Goal: Information Seeking & Learning: Learn about a topic

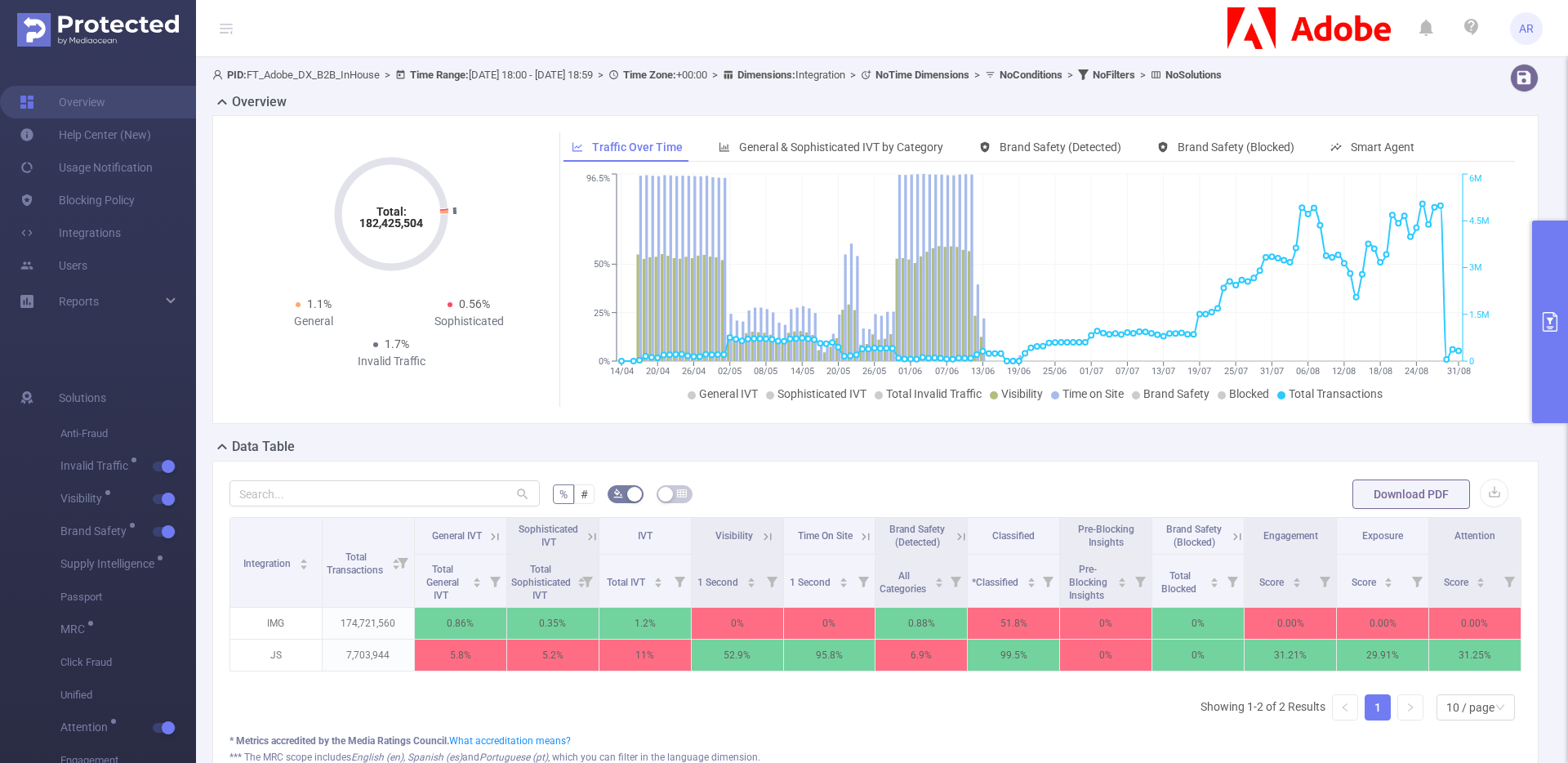
scroll to position [45, 0]
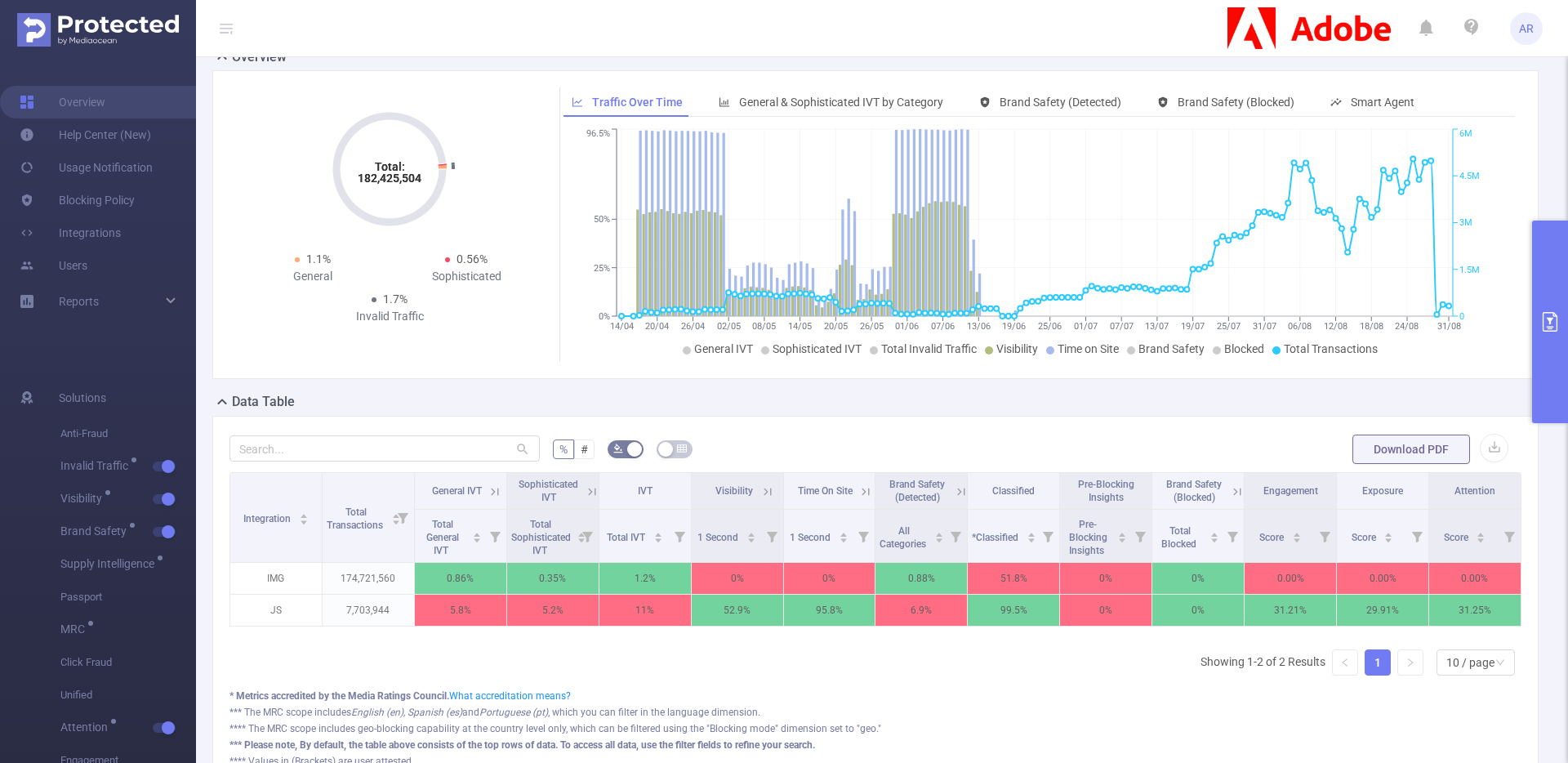
click at [1549, 342] on button "primary" at bounding box center [1550, 321] width 36 height 203
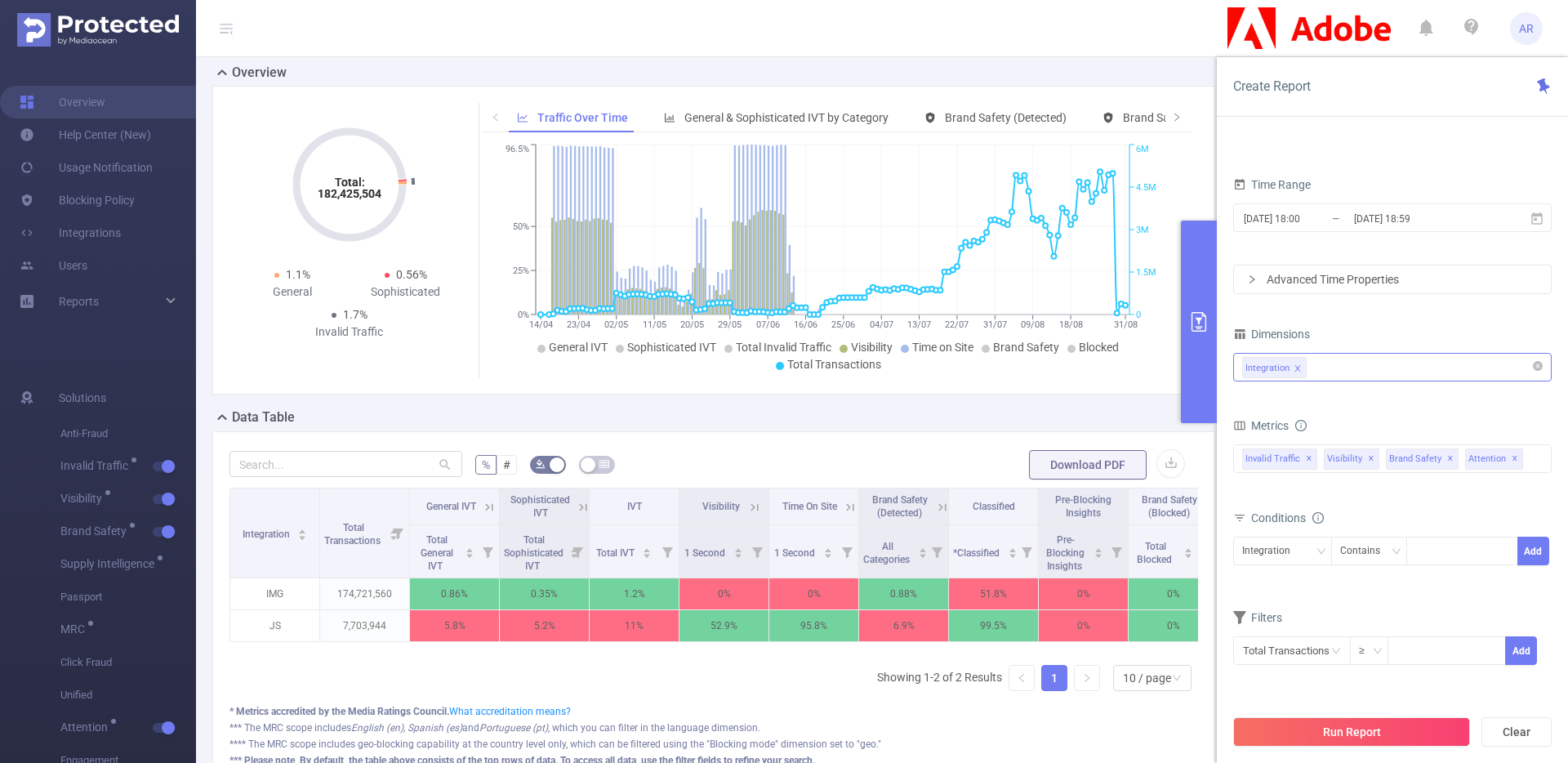
click at [1433, 372] on div "Integration" at bounding box center [1393, 368] width 300 height 27
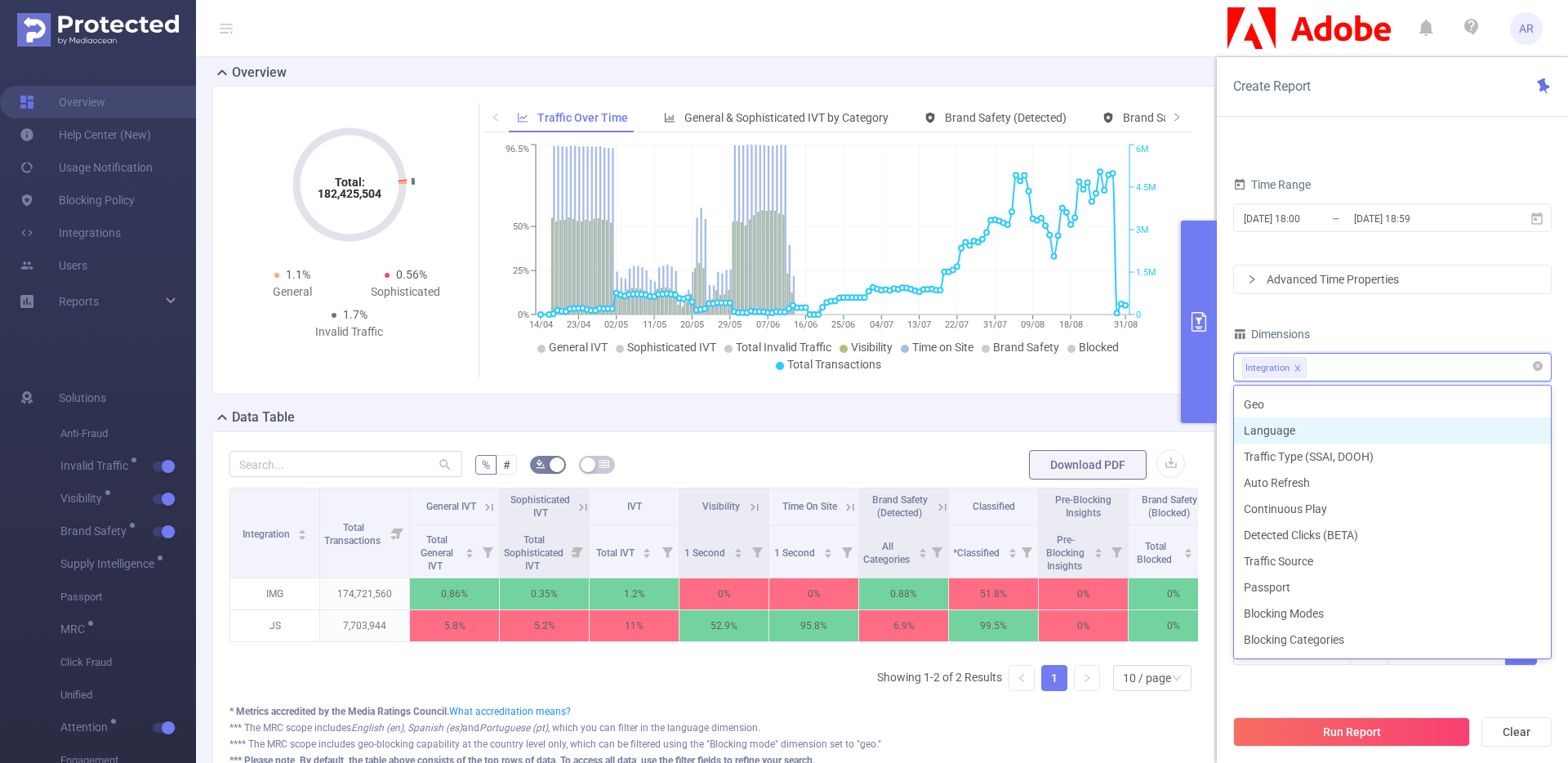
scroll to position [395, 0]
click at [1390, 326] on div "Dimensions" at bounding box center [1392, 336] width 318 height 27
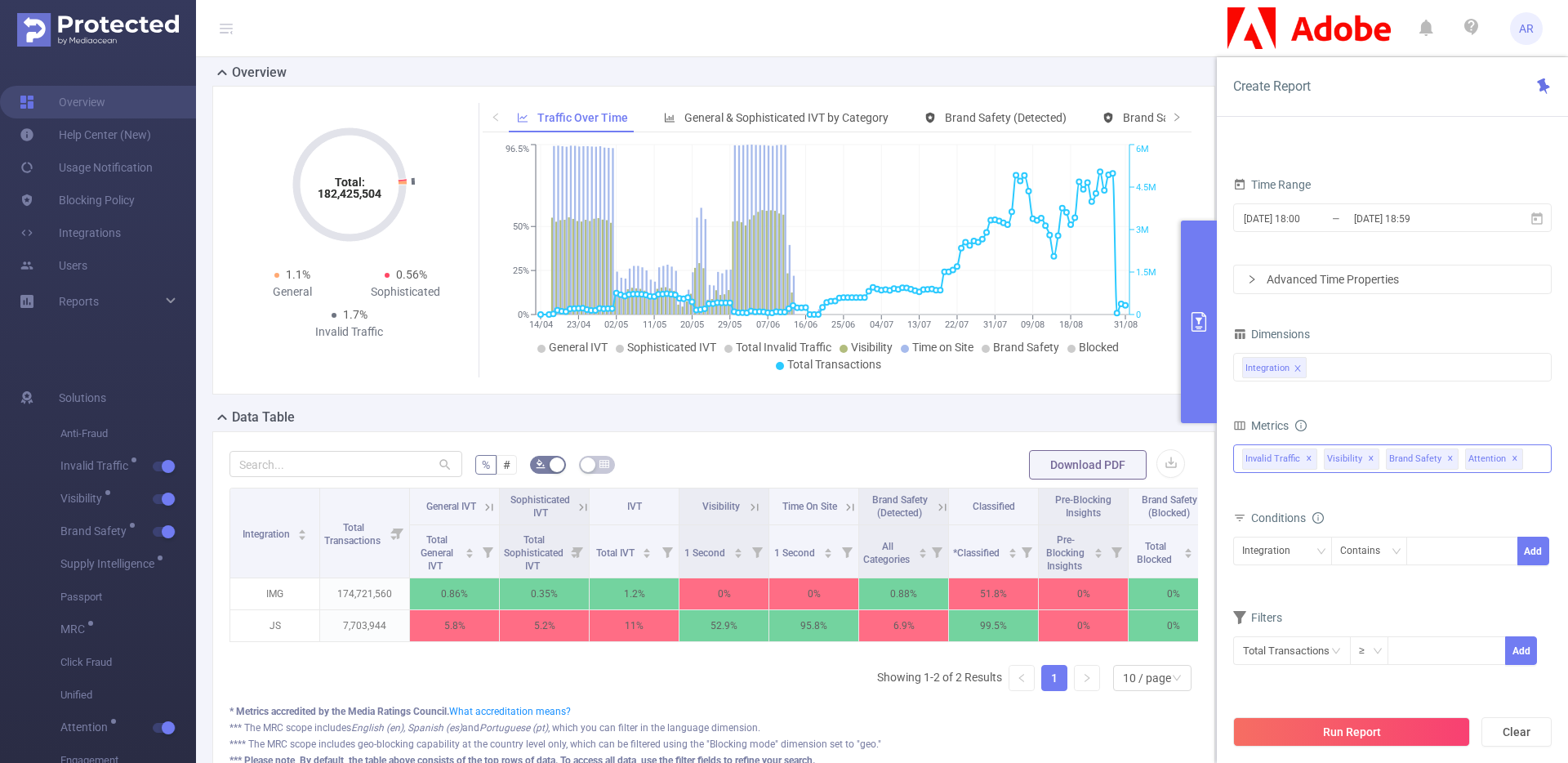
click at [1515, 456] on div "Attention ✕" at bounding box center [1497, 457] width 64 height 24
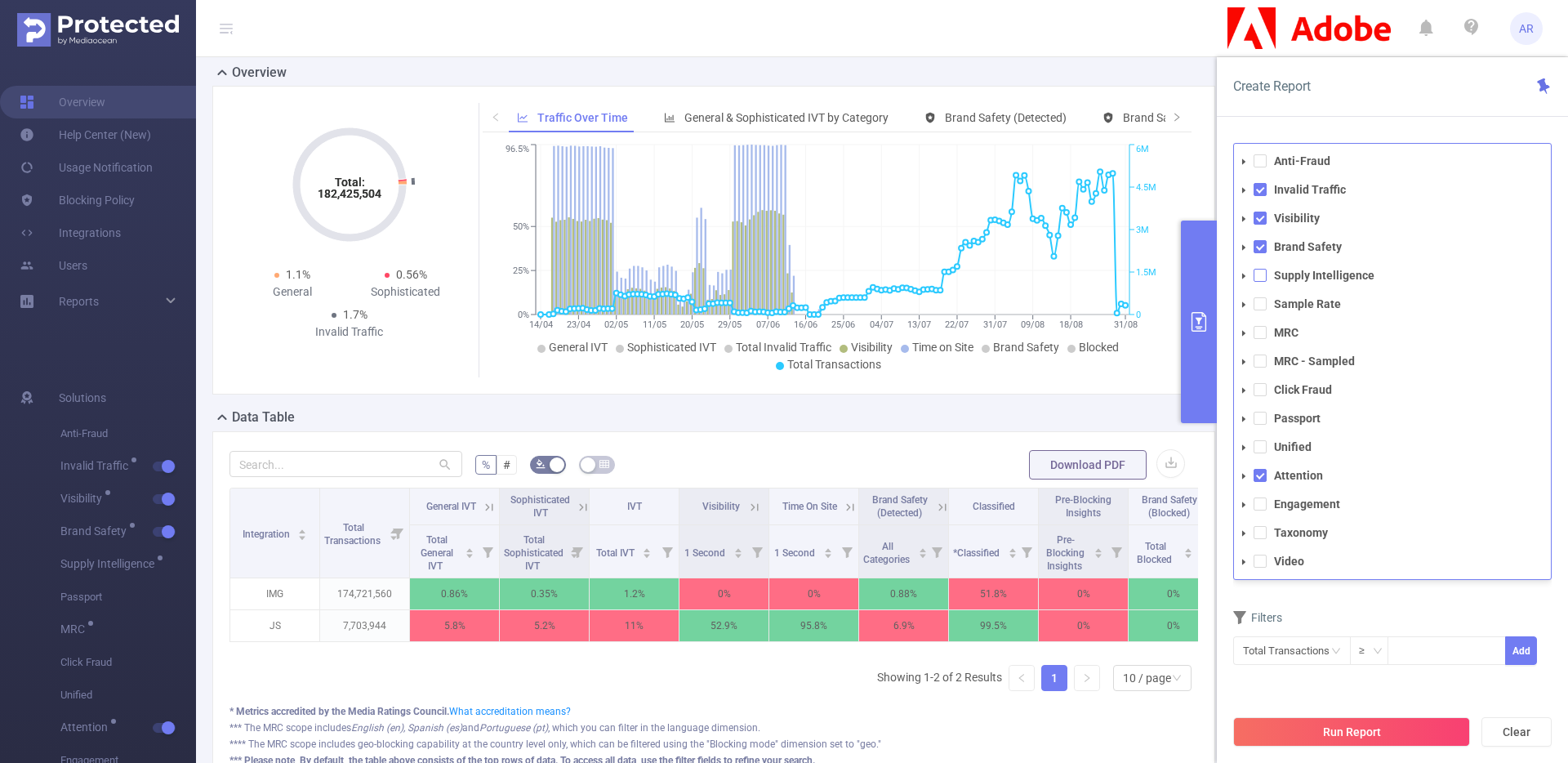
click at [1264, 278] on span at bounding box center [1260, 275] width 13 height 13
click at [1286, 723] on button "Run Report" at bounding box center [1352, 732] width 237 height 30
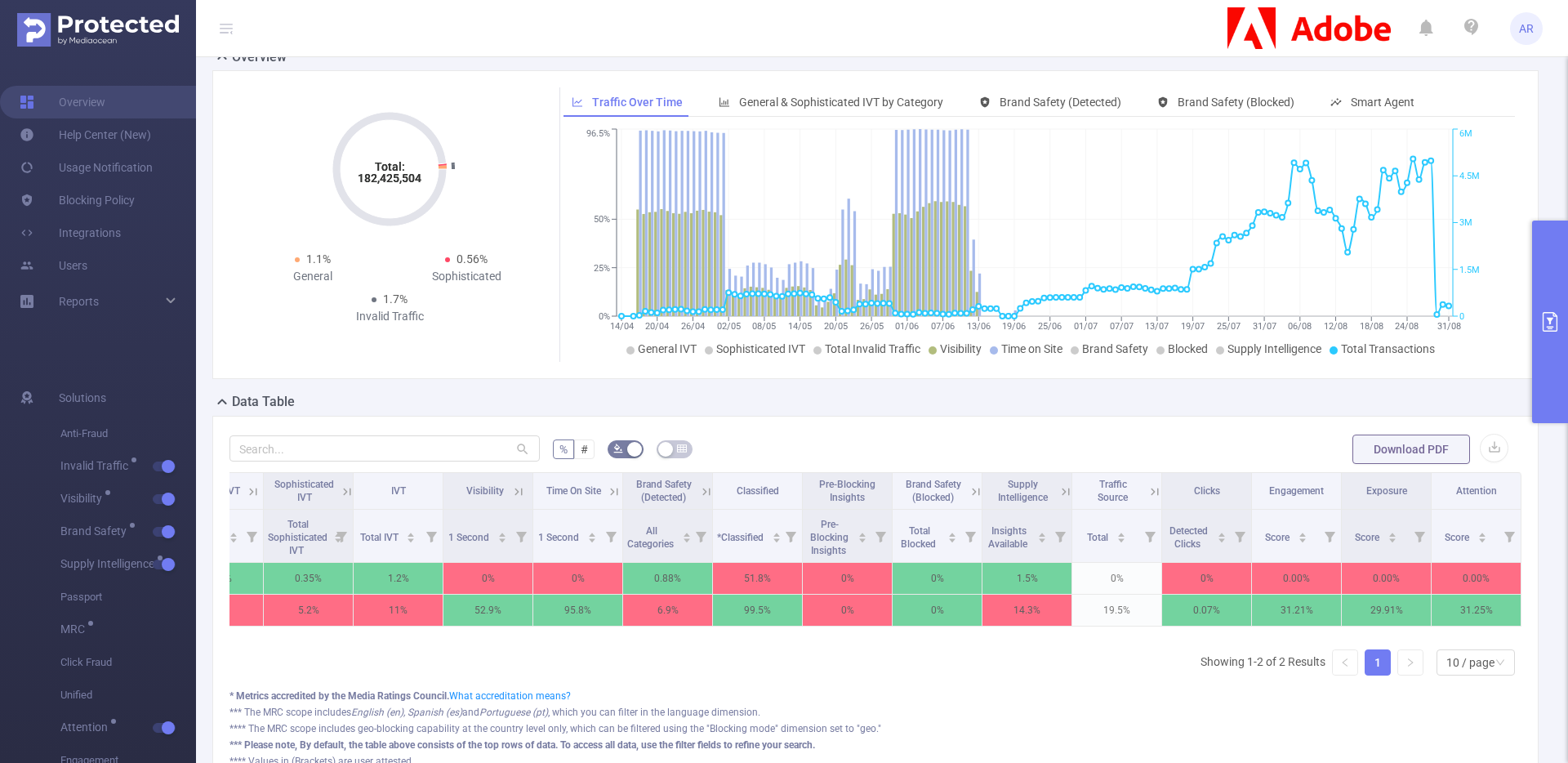
scroll to position [0, 252]
click at [1055, 497] on icon at bounding box center [1062, 492] width 14 height 14
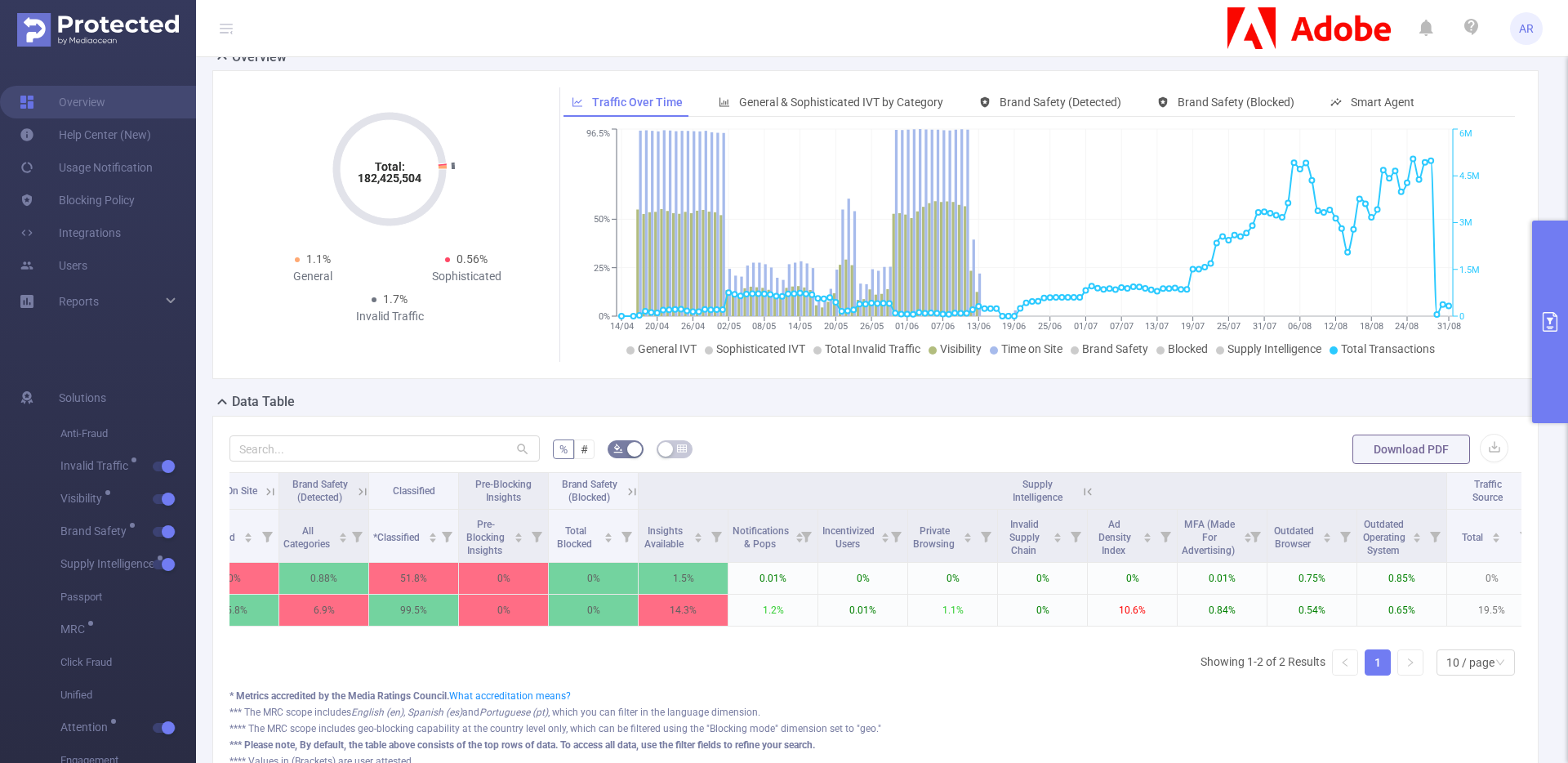
scroll to position [0, 593]
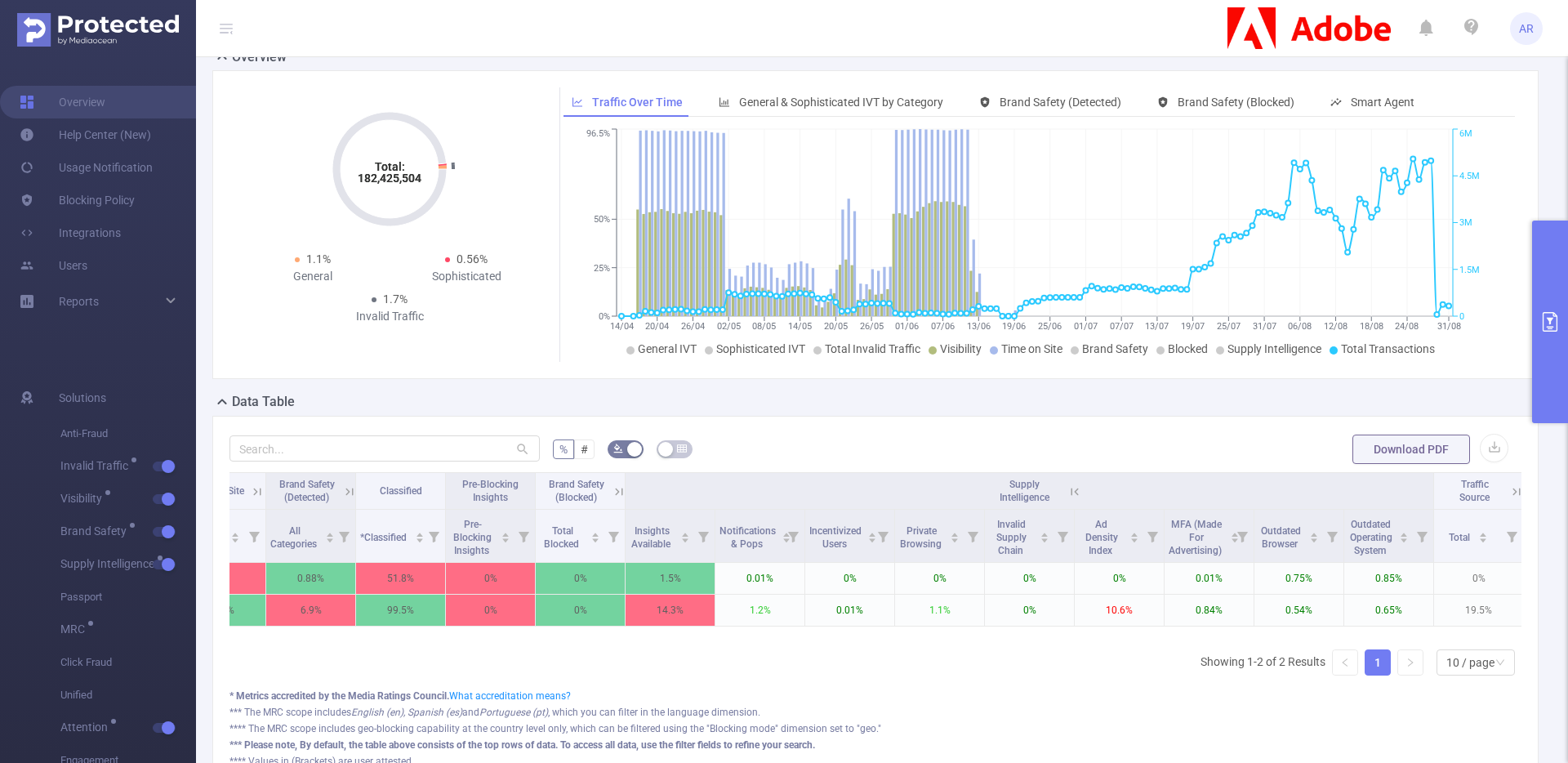
click at [1538, 354] on button "primary" at bounding box center [1550, 321] width 36 height 203
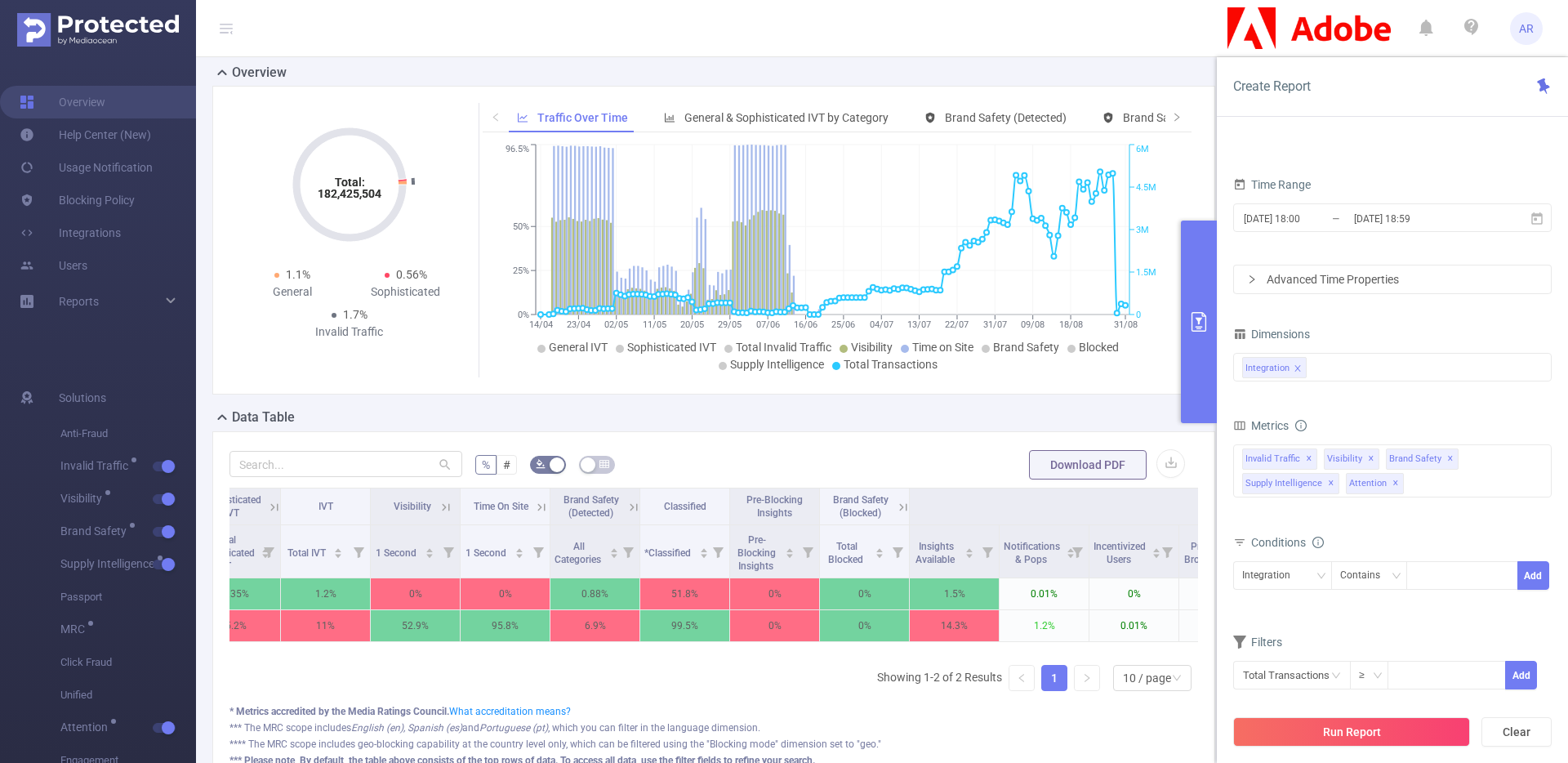
scroll to position [0, 0]
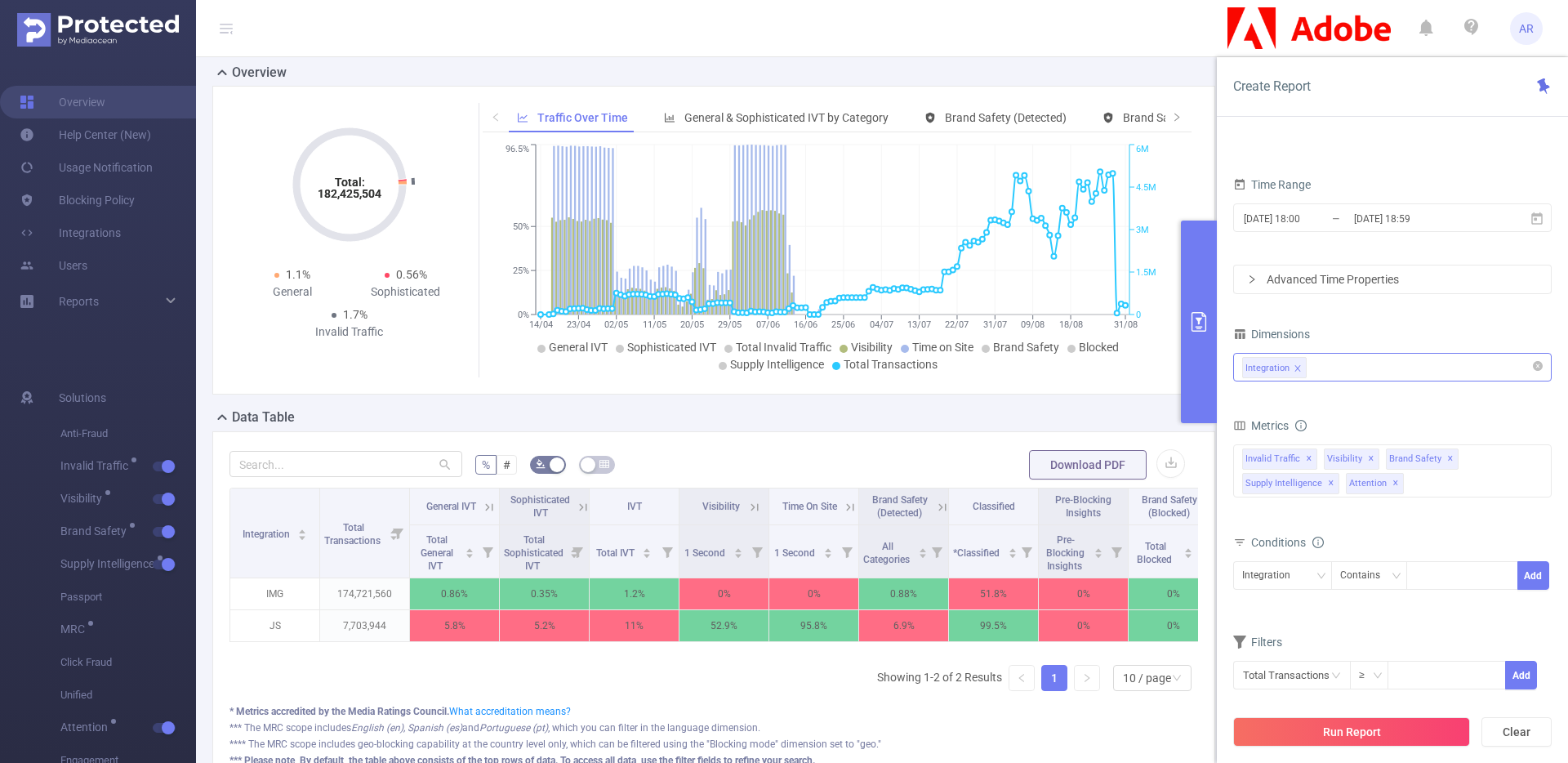
click at [1367, 374] on div "Integration" at bounding box center [1393, 368] width 300 height 27
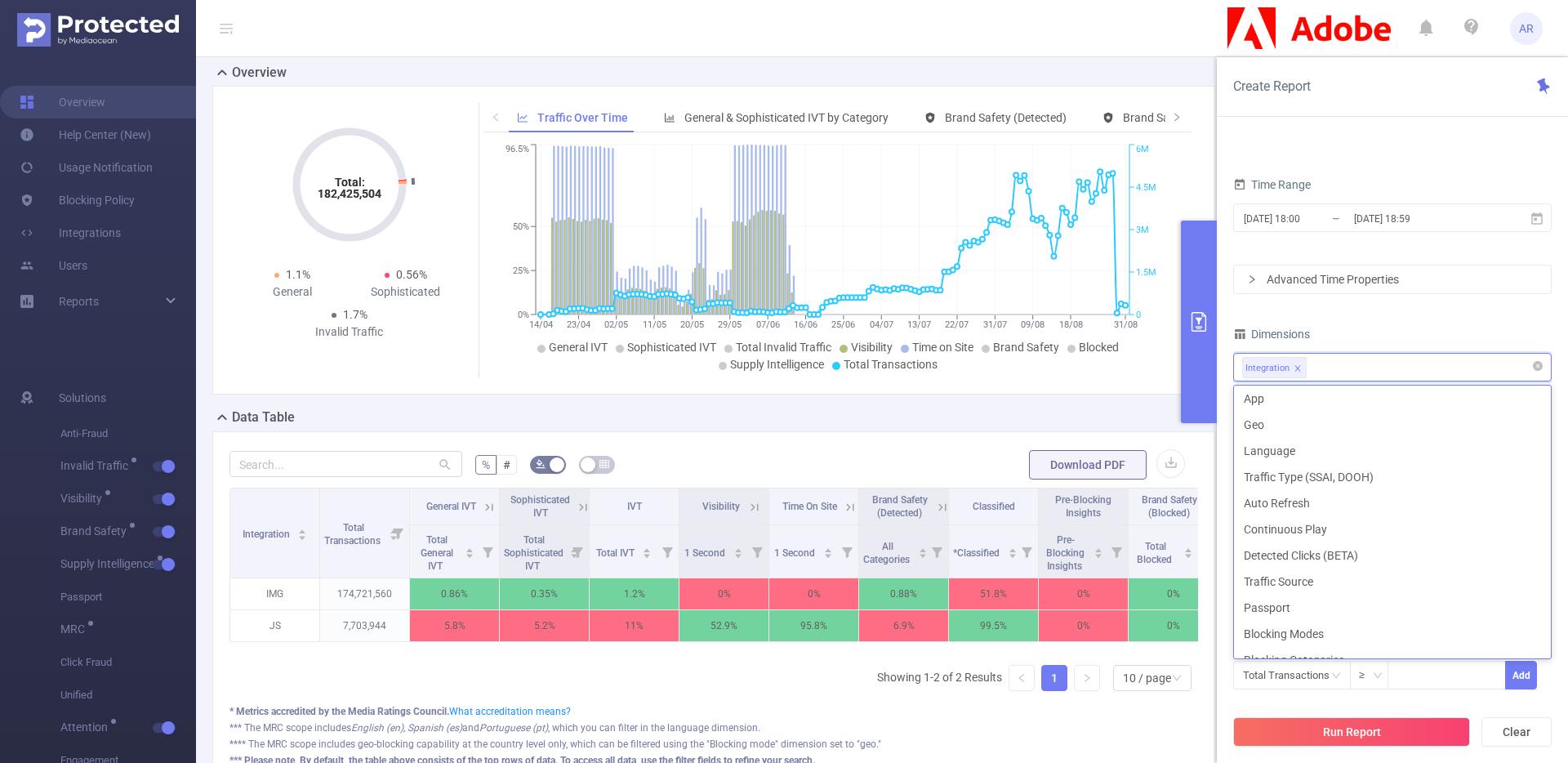
scroll to position [3, 0]
click at [1317, 424] on li "Traffic ID (tid)" at bounding box center [1392, 424] width 316 height 26
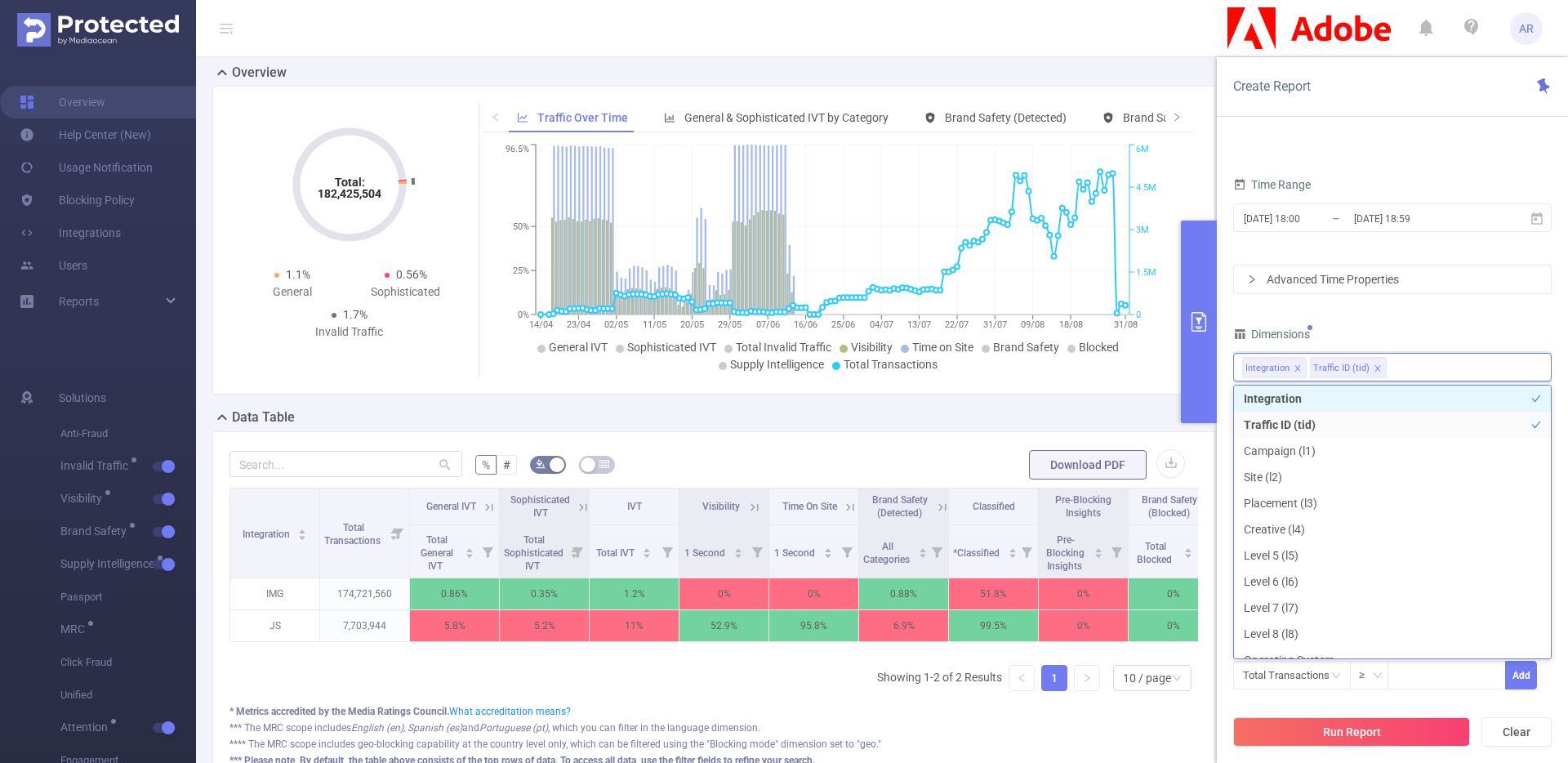
click at [1327, 397] on li "Integration" at bounding box center [1392, 398] width 316 height 26
click at [1408, 743] on button "Run Report" at bounding box center [1352, 732] width 237 height 30
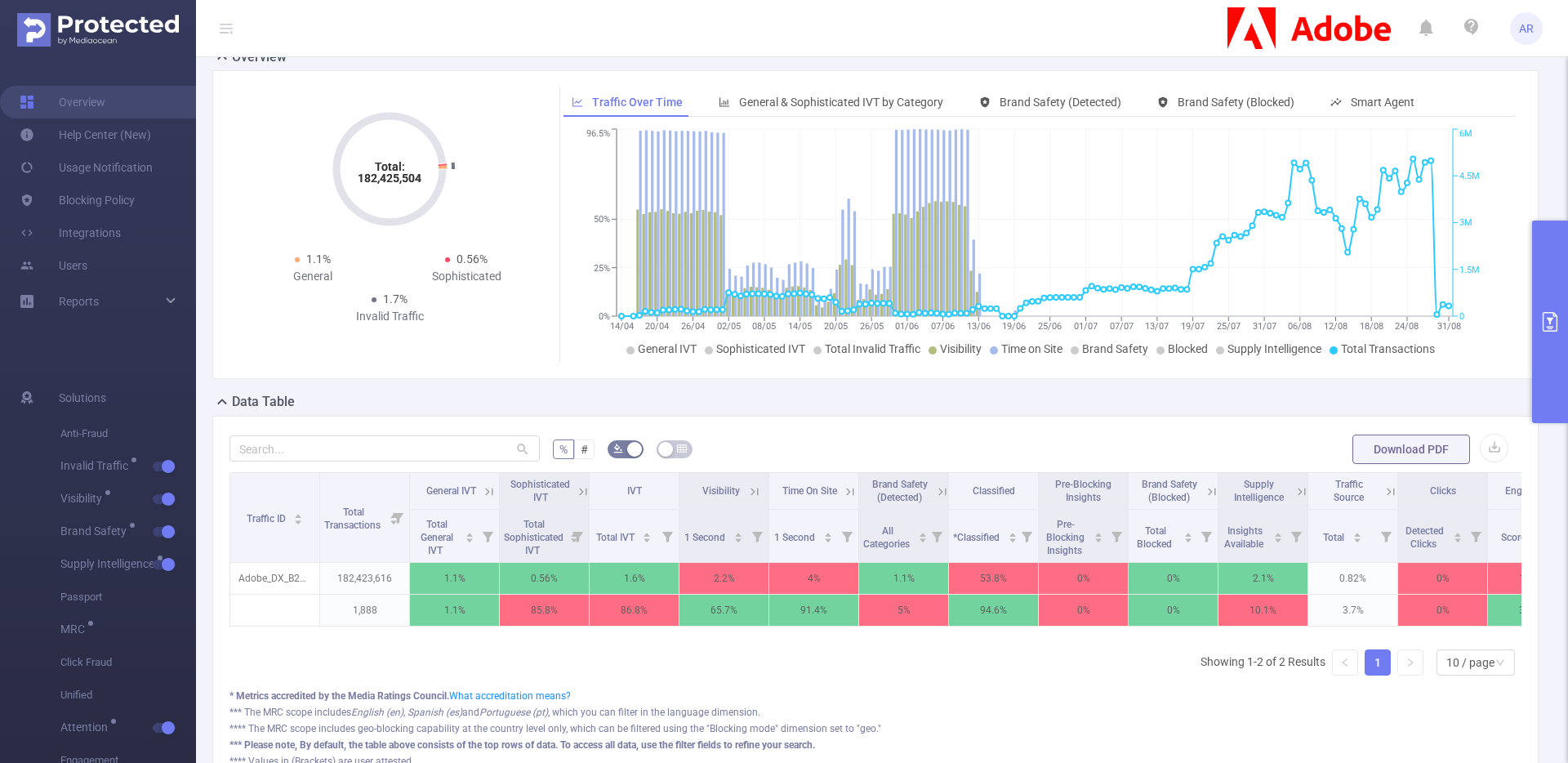
click at [1299, 490] on icon at bounding box center [1302, 492] width 8 height 8
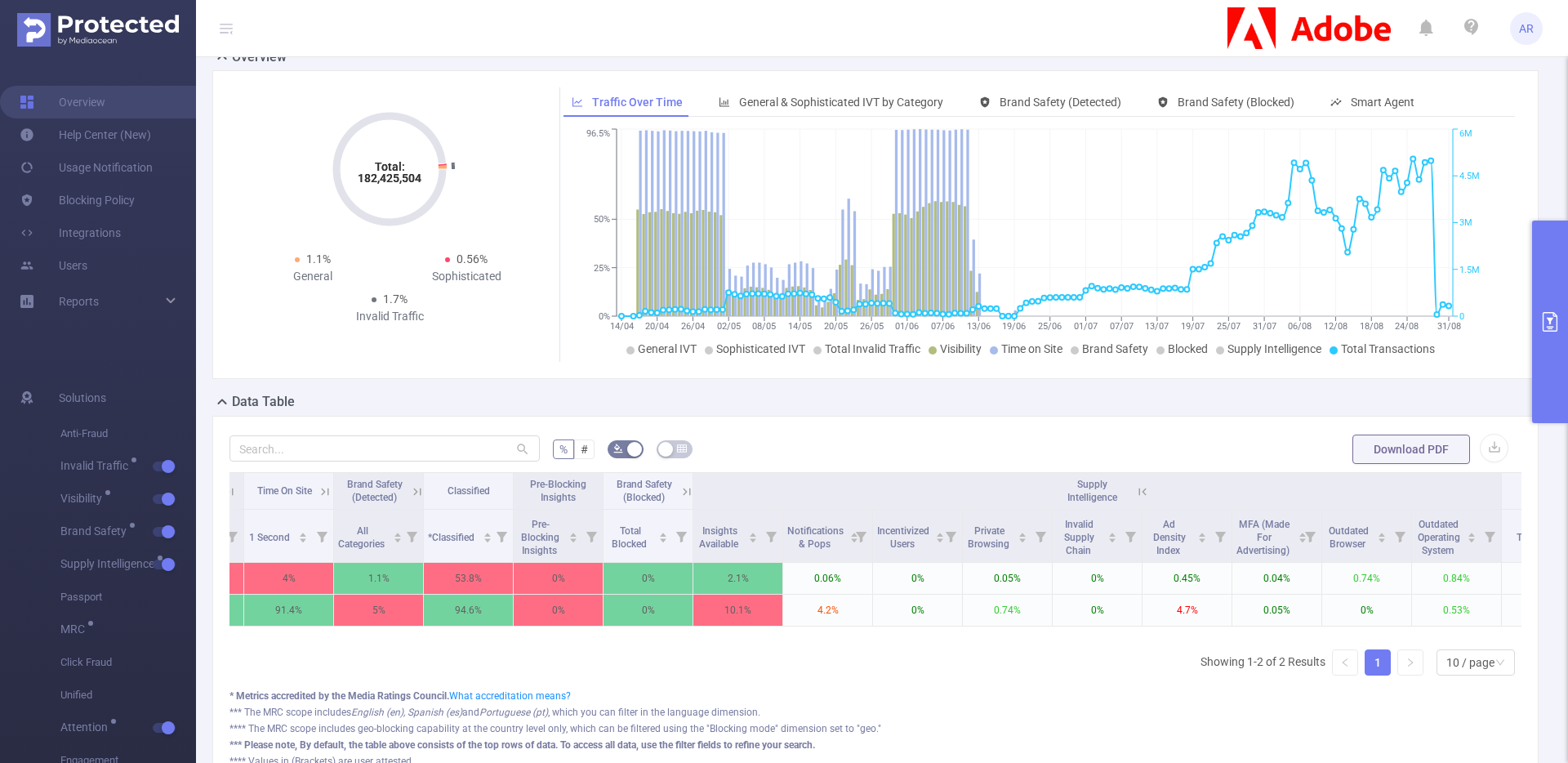
scroll to position [0, 541]
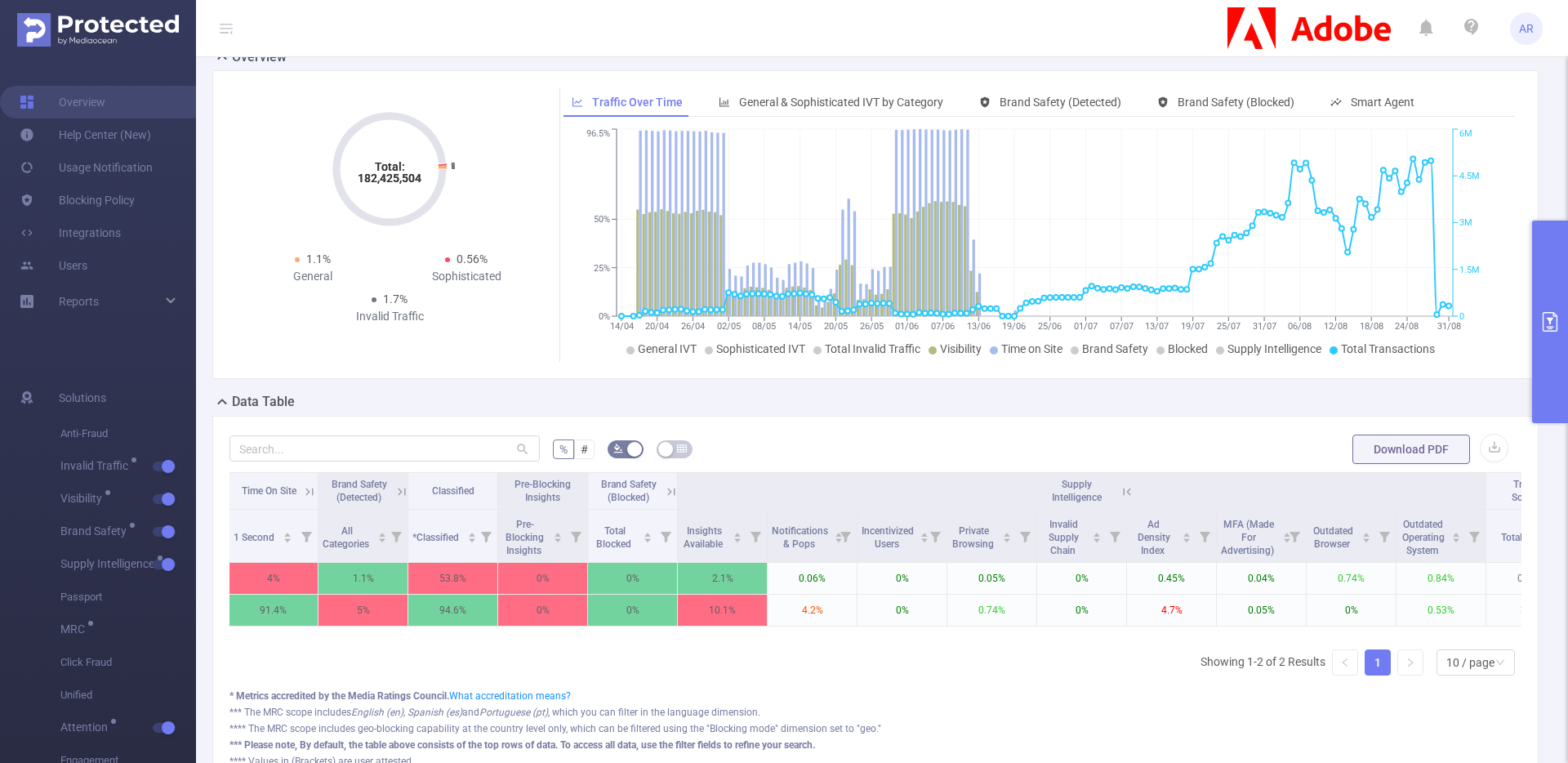
drag, startPoint x: 940, startPoint y: 648, endPoint x: 1248, endPoint y: 642, distance: 308.1
click at [1248, 636] on div "Traffic ID Total Transactions General IVT Sophisticated IVT IVT Visibility Time…" at bounding box center [875, 554] width 1292 height 165
click at [1071, 675] on div "Traffic ID Total Transactions General IVT Sophisticated IVT IVT Visibility Time…" at bounding box center [875, 580] width 1292 height 216
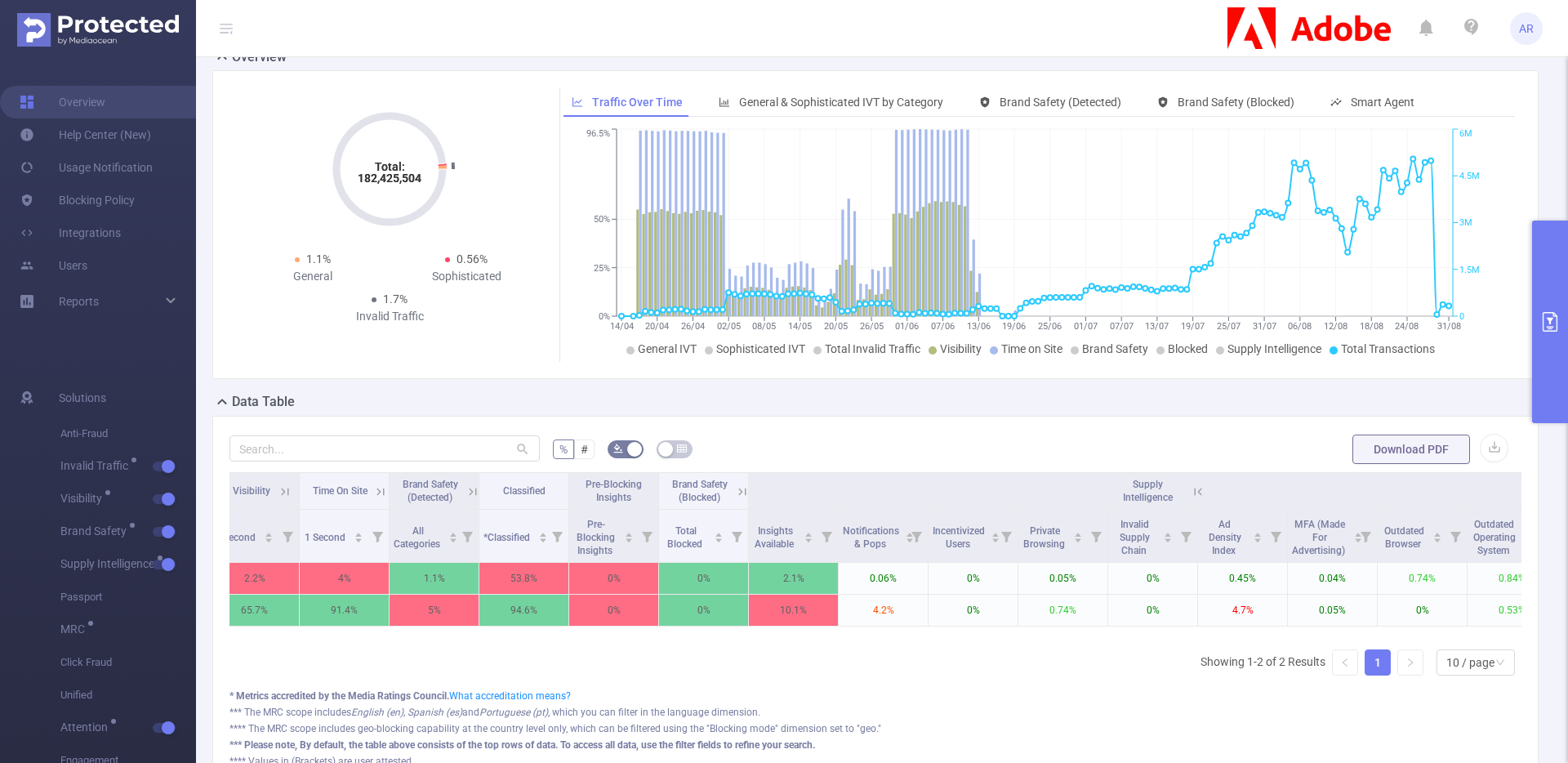
scroll to position [0, 487]
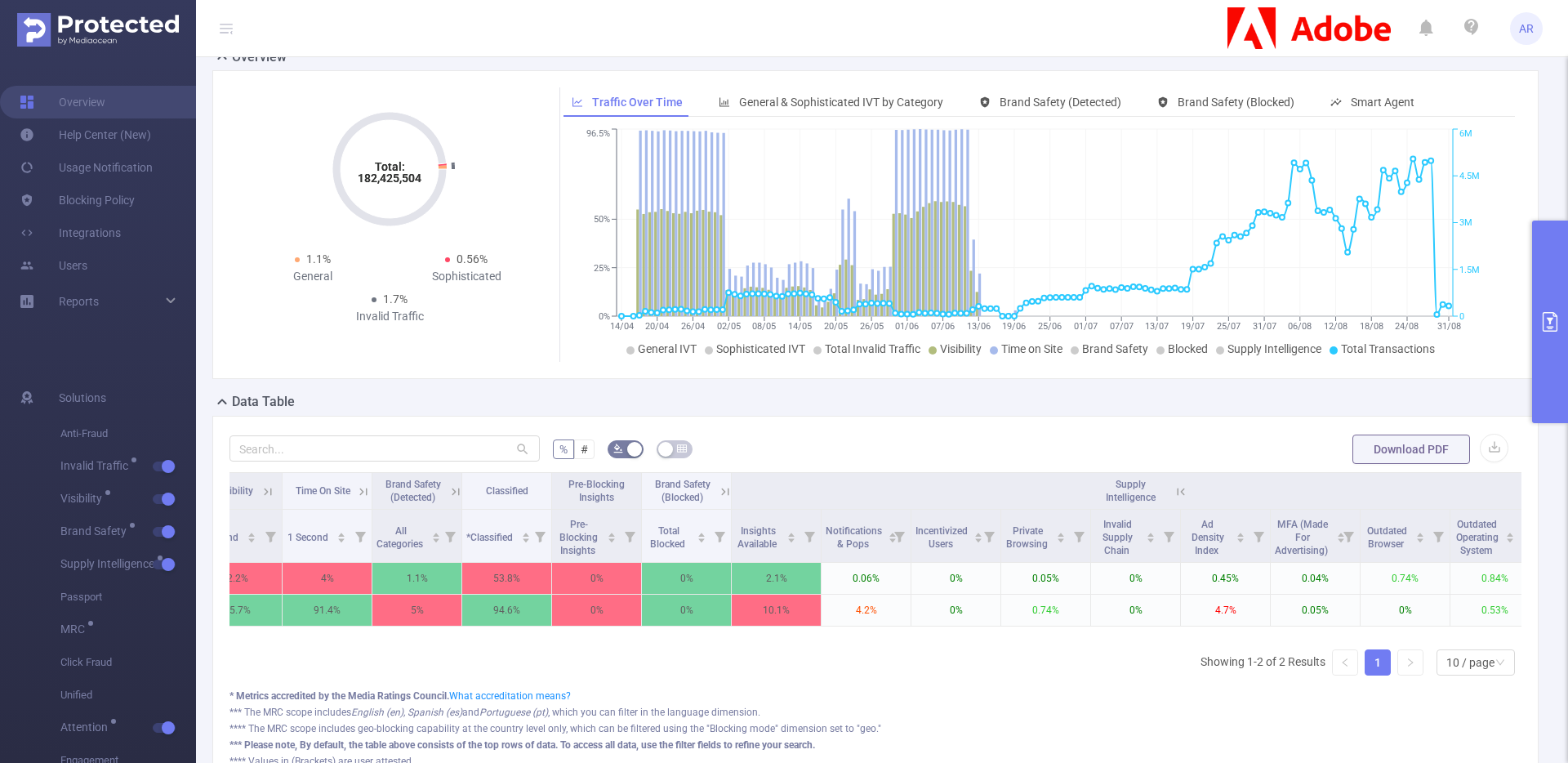
click at [1552, 359] on button "primary" at bounding box center [1550, 321] width 36 height 203
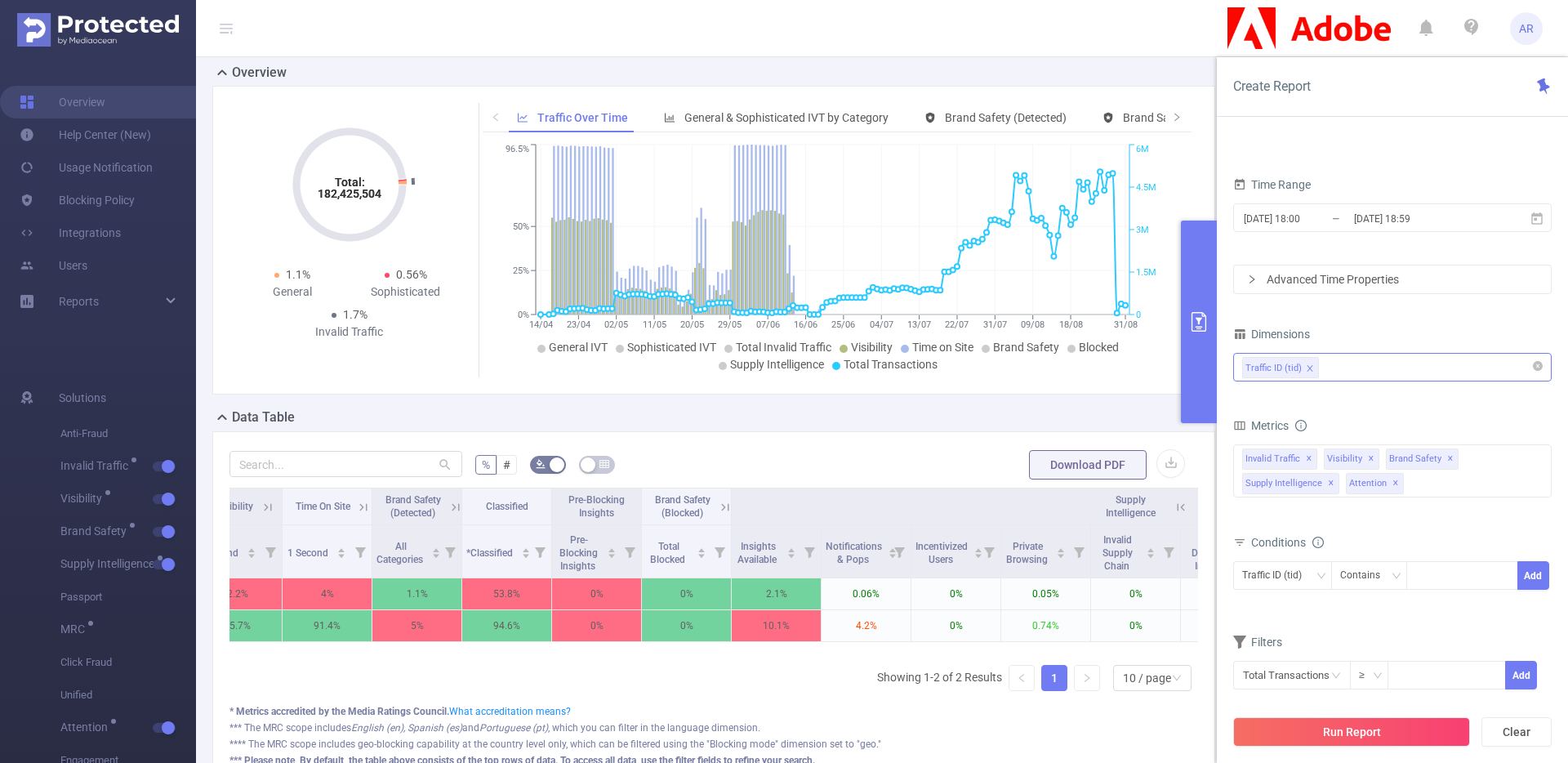
click at [1367, 369] on div "Traffic ID (tid)" at bounding box center [1393, 368] width 300 height 27
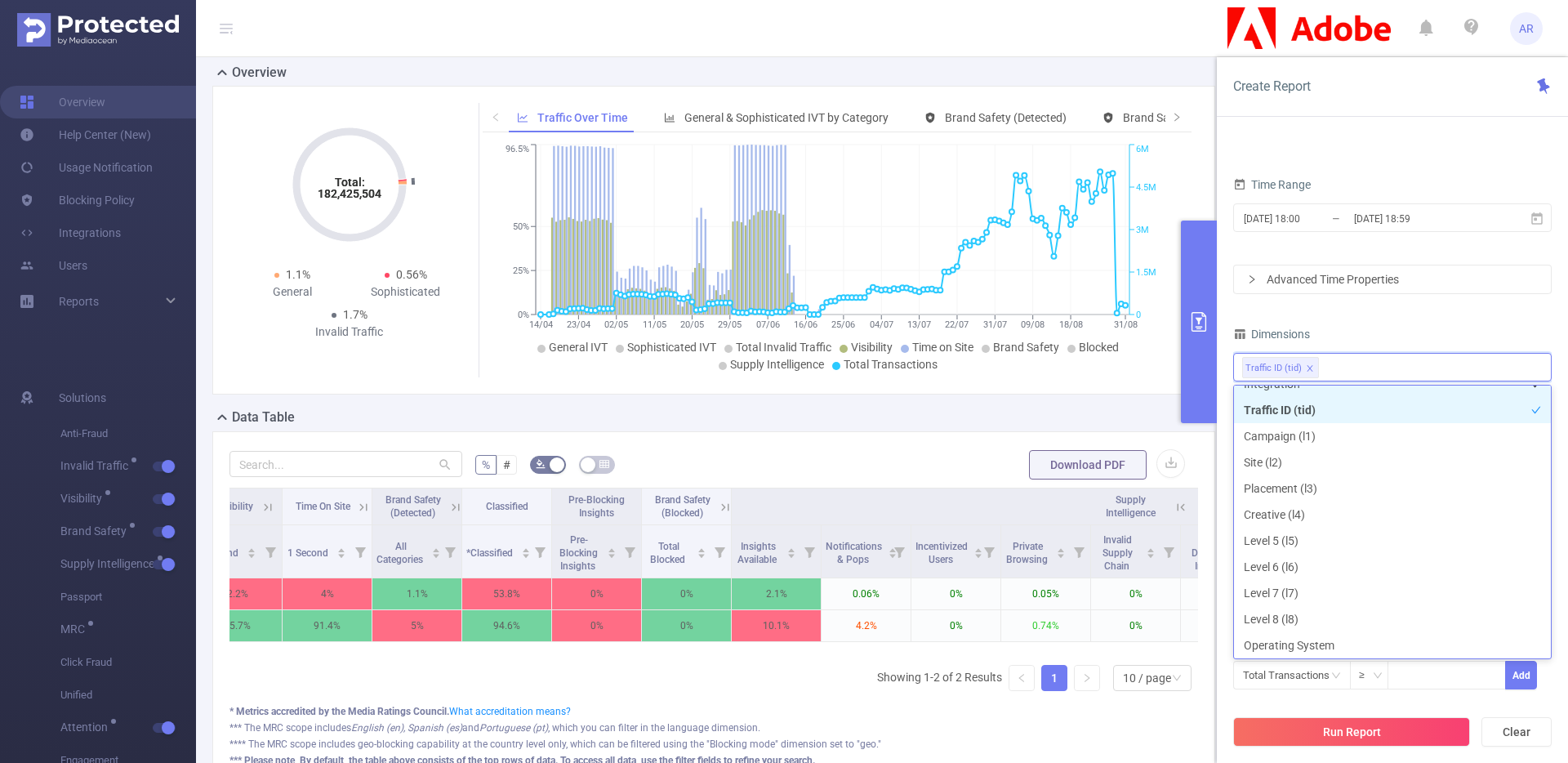
scroll to position [3, 0]
click at [1360, 392] on li "Integration" at bounding box center [1392, 398] width 316 height 26
click at [1361, 431] on li "Traffic ID (tid)" at bounding box center [1392, 424] width 316 height 26
click at [1374, 737] on button "Run Report" at bounding box center [1352, 732] width 237 height 30
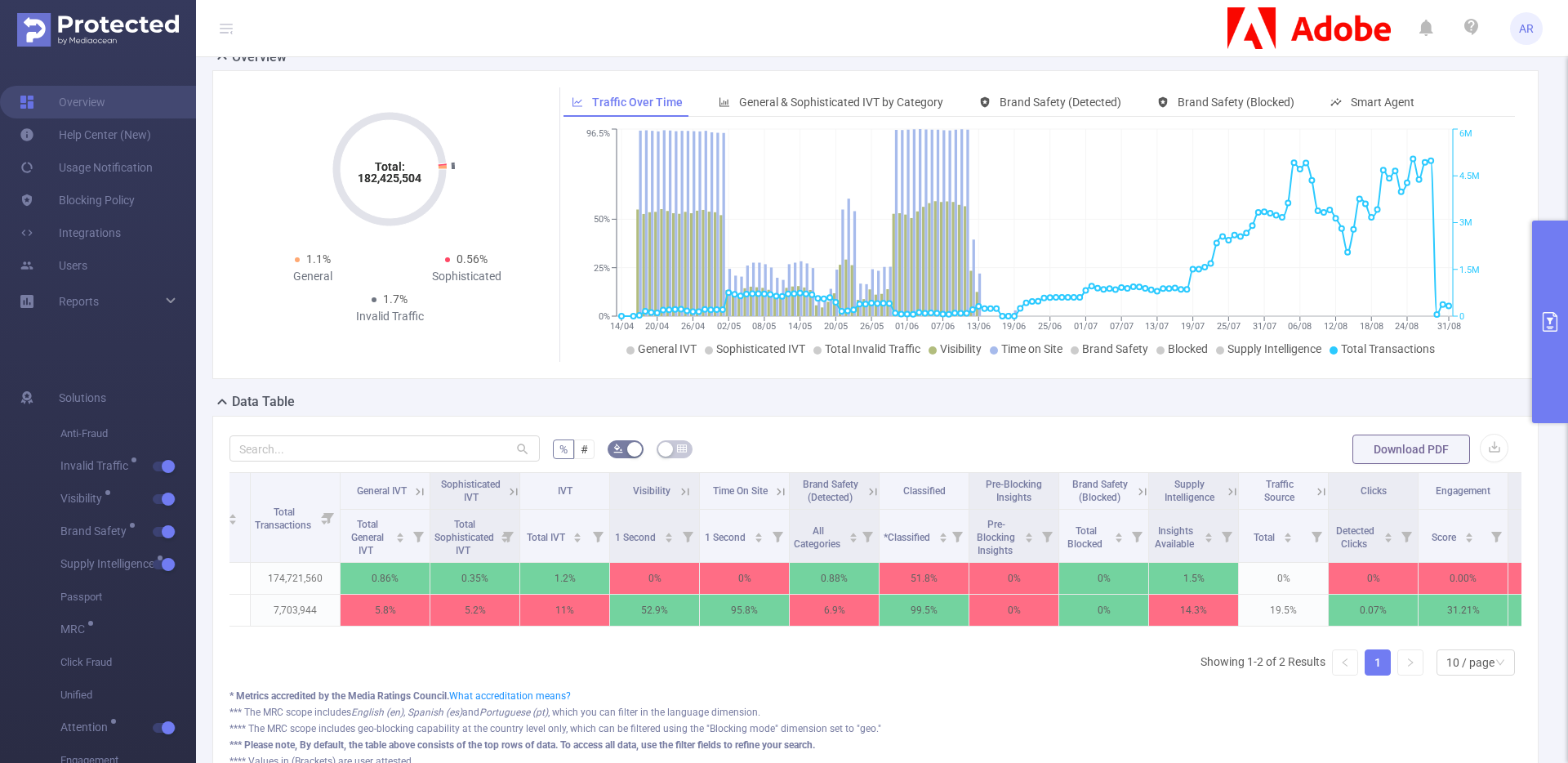
scroll to position [0, 252]
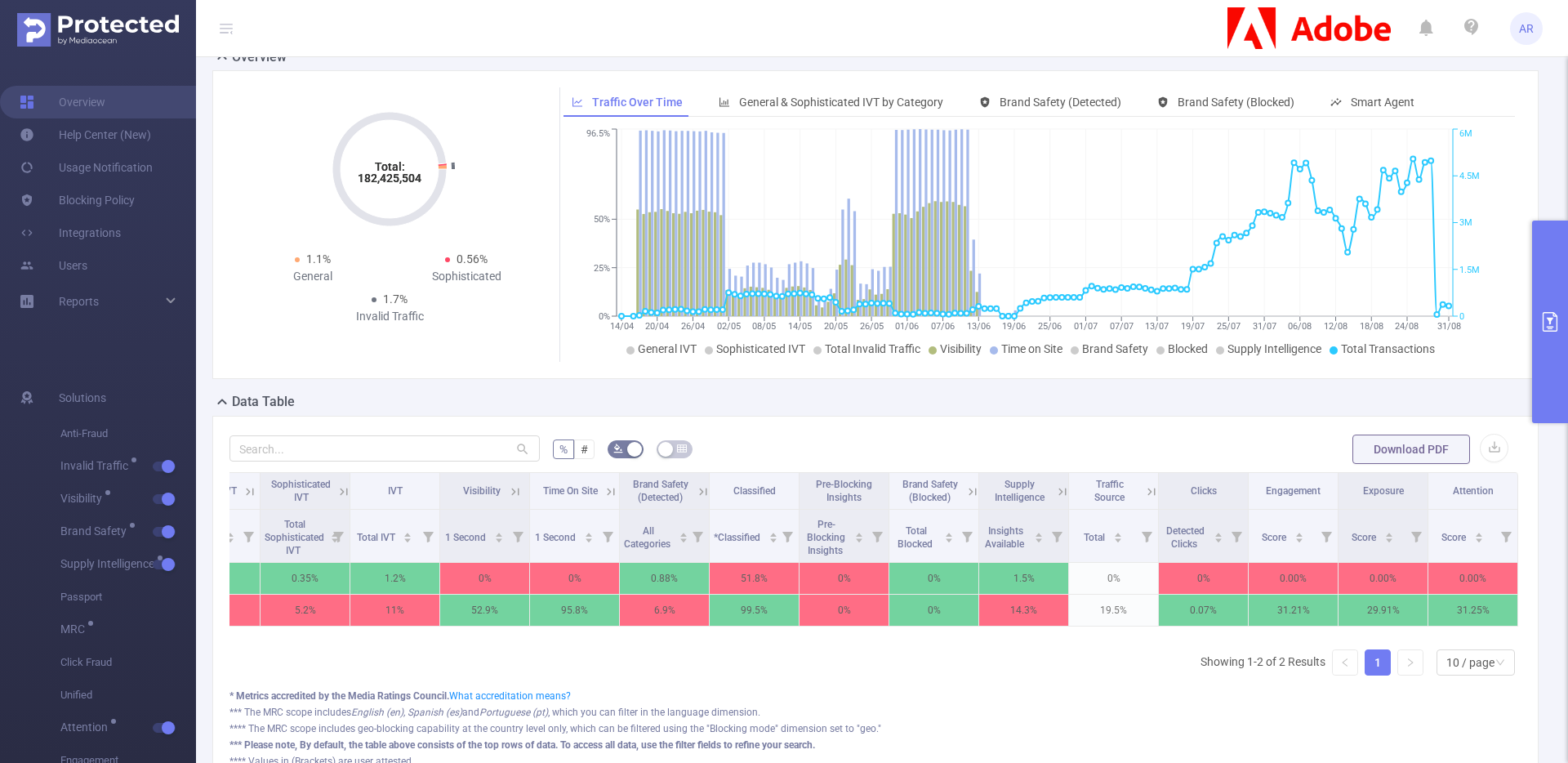
click at [1552, 265] on button "primary" at bounding box center [1550, 321] width 36 height 203
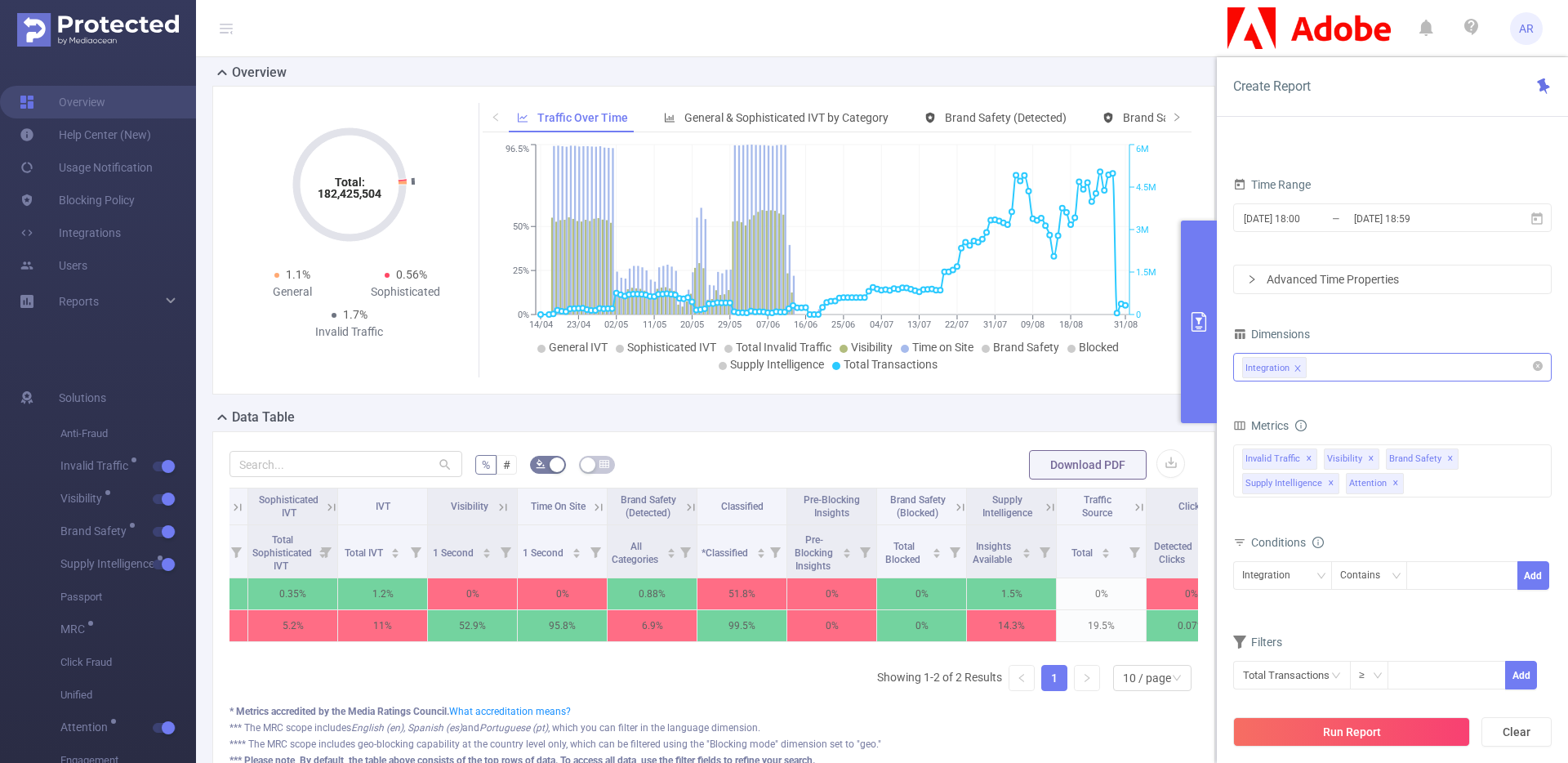
click at [1401, 378] on div "Integration" at bounding box center [1393, 368] width 300 height 27
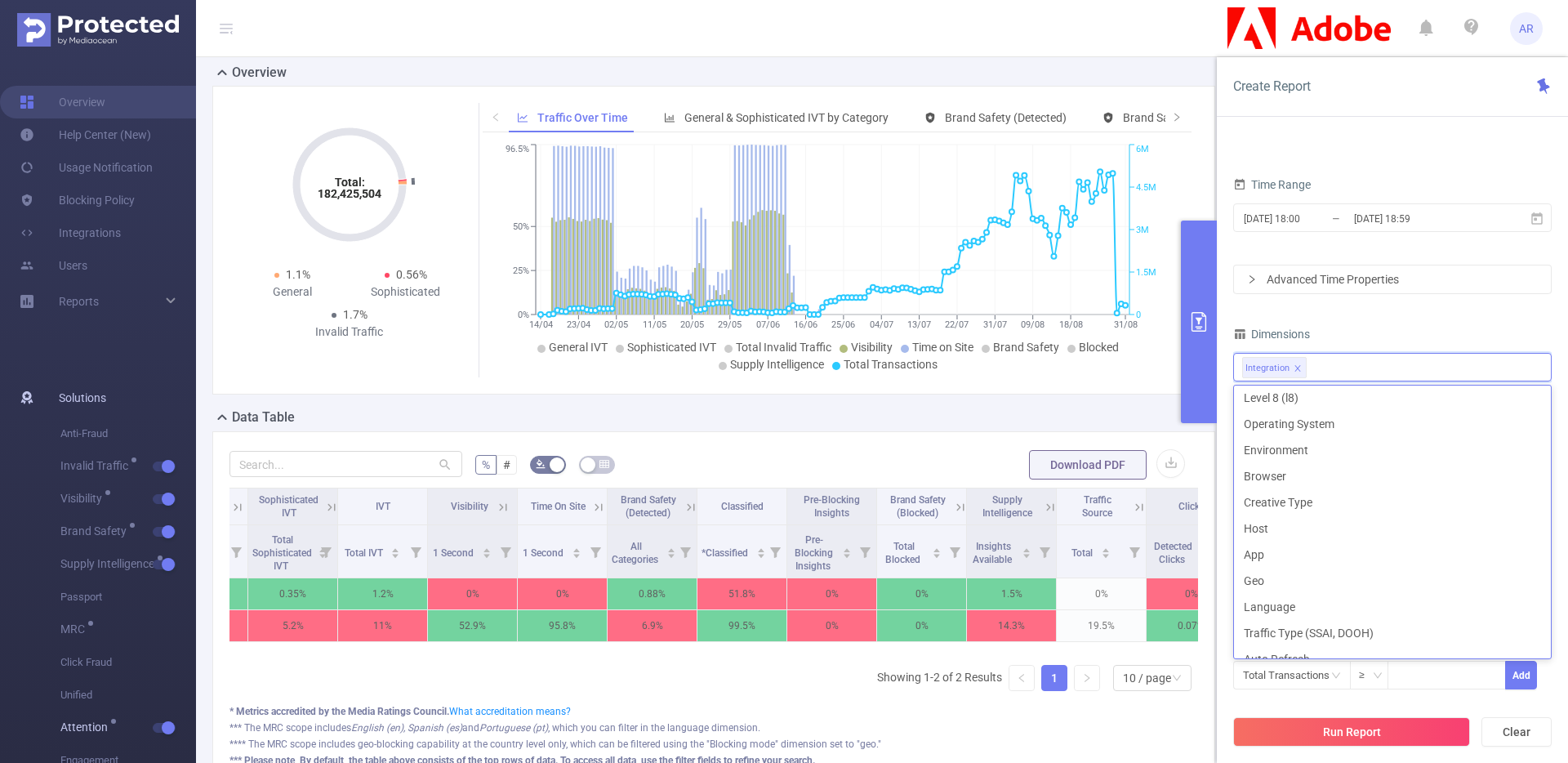
scroll to position [3, 0]
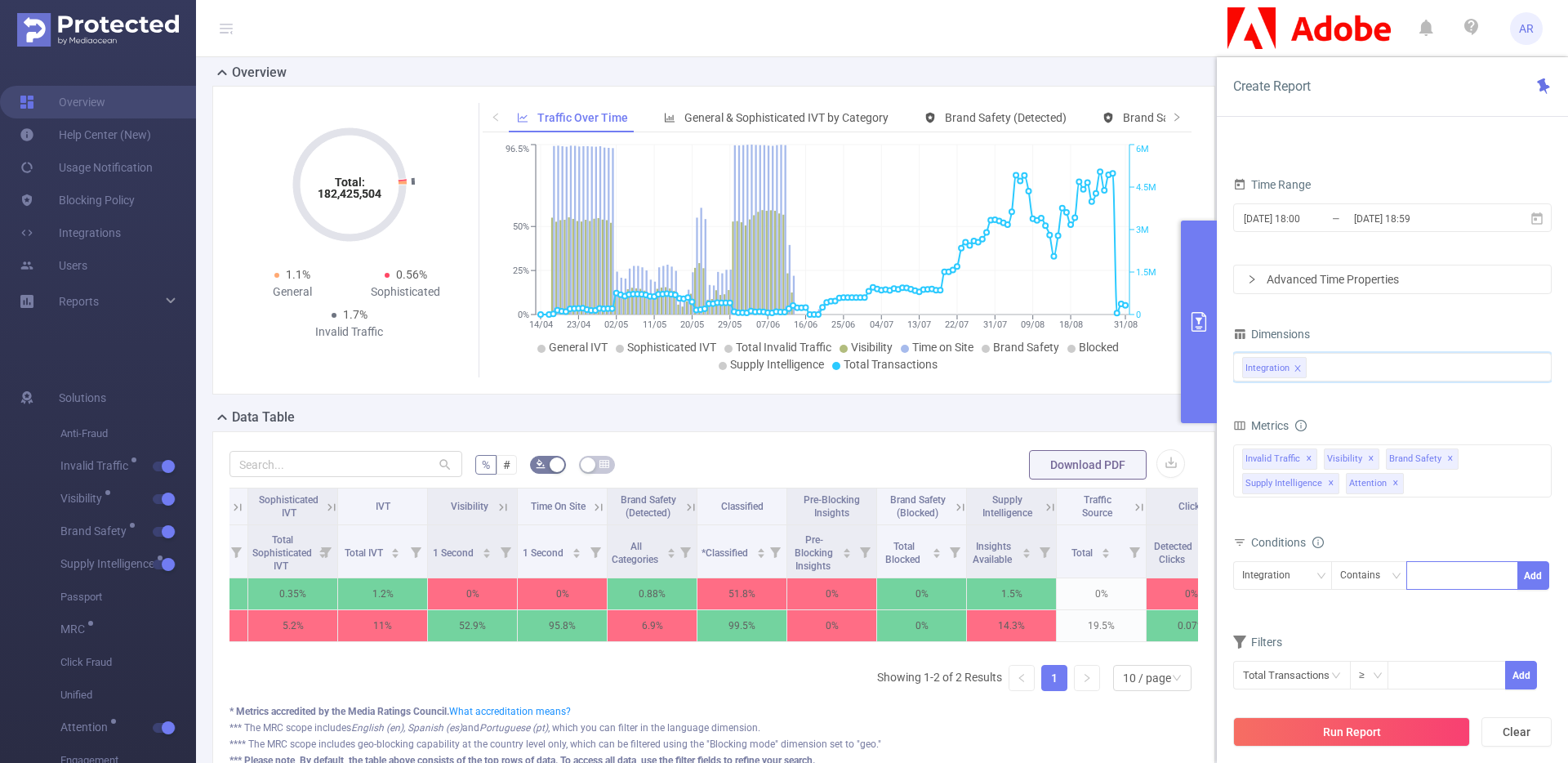
click at [1442, 571] on div at bounding box center [1463, 575] width 94 height 27
type input "js"
click at [1443, 611] on li "js" at bounding box center [1462, 609] width 112 height 26
click at [1539, 559] on div "Integration Contains js Add" at bounding box center [1392, 581] width 318 height 46
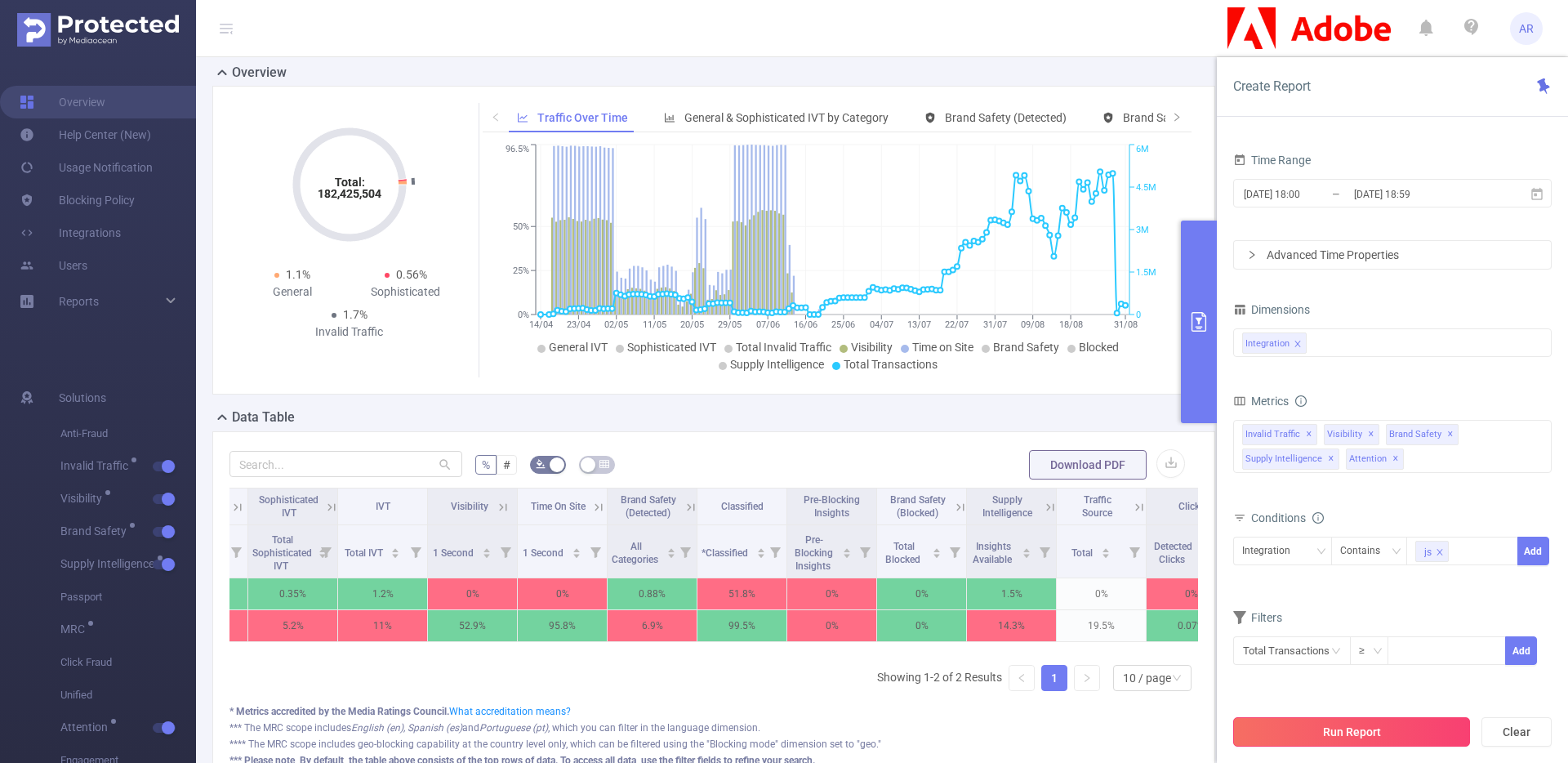
click at [1348, 734] on button "Run Report" at bounding box center [1352, 732] width 237 height 30
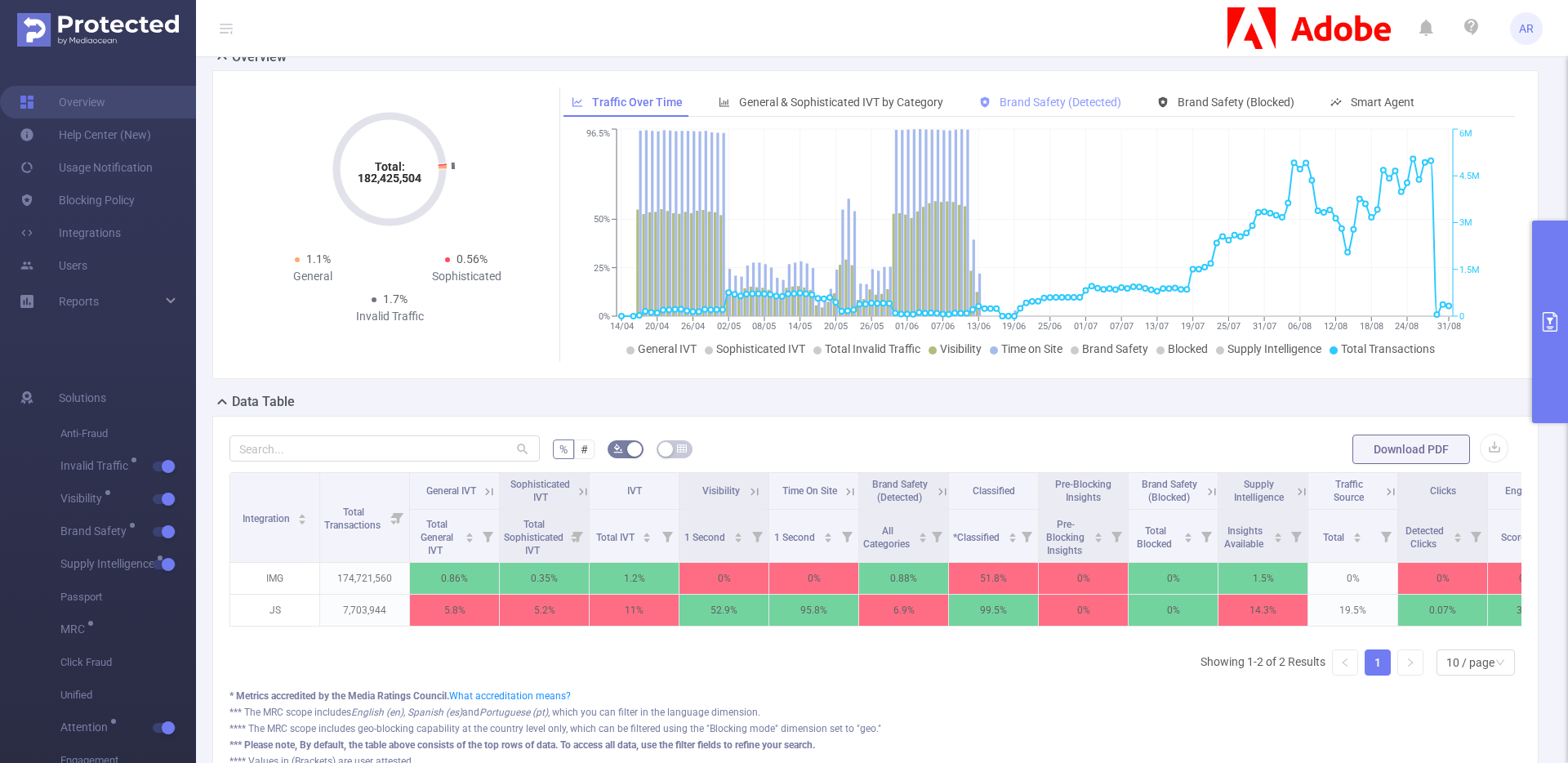
click at [1056, 95] on div "Brand Safety (Detected)" at bounding box center [1050, 102] width 159 height 30
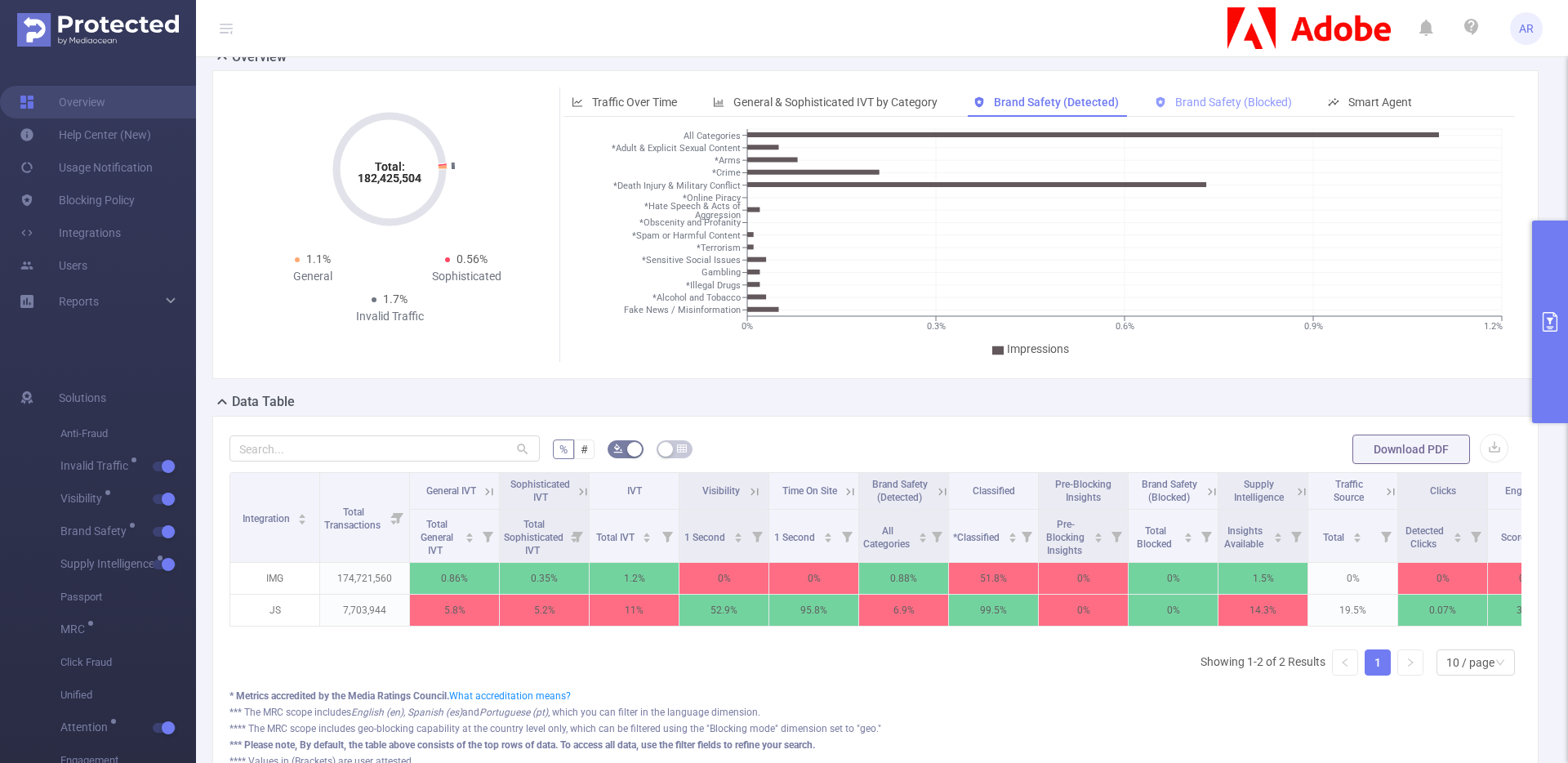
click at [1170, 102] on span "Brand Safety (Blocked)" at bounding box center [1224, 102] width 138 height 13
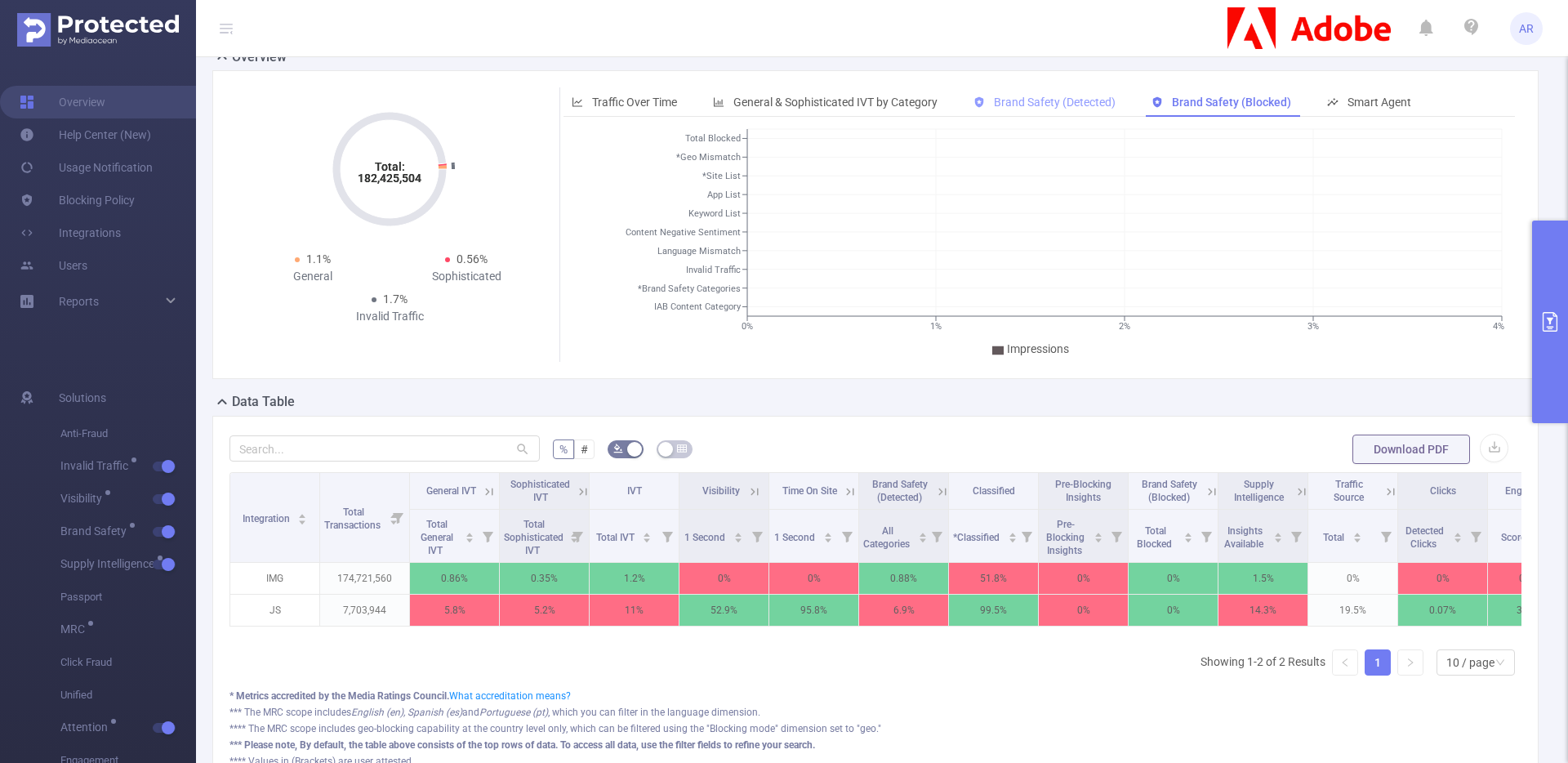
click at [1025, 105] on span "Brand Safety (Detected)" at bounding box center [1054, 102] width 122 height 13
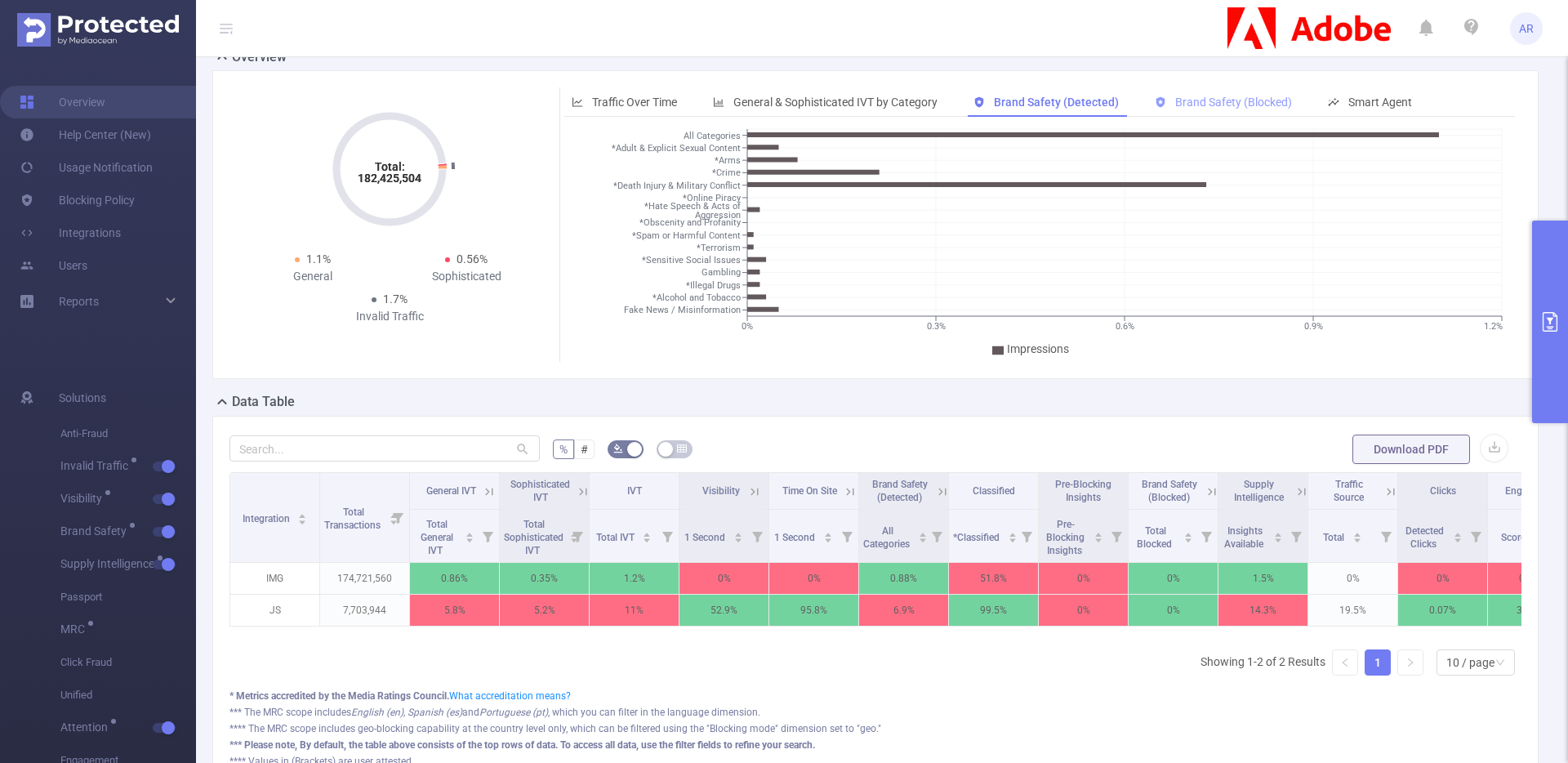
click at [1190, 100] on span "Brand Safety (Blocked)" at bounding box center [1233, 102] width 116 height 13
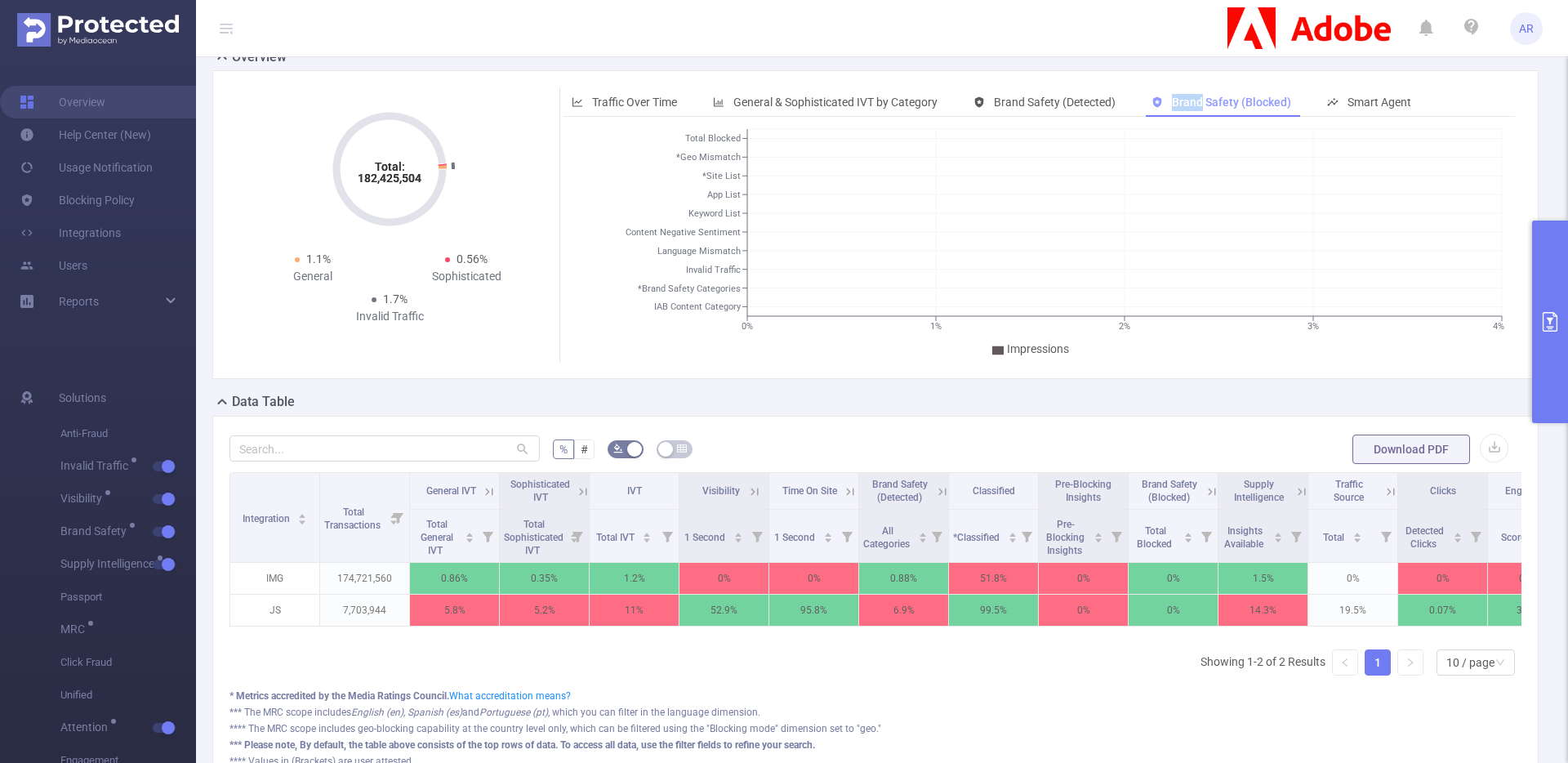
click at [1190, 100] on span "Brand Safety (Blocked)" at bounding box center [1232, 102] width 119 height 13
click at [1543, 253] on button "primary" at bounding box center [1550, 321] width 36 height 203
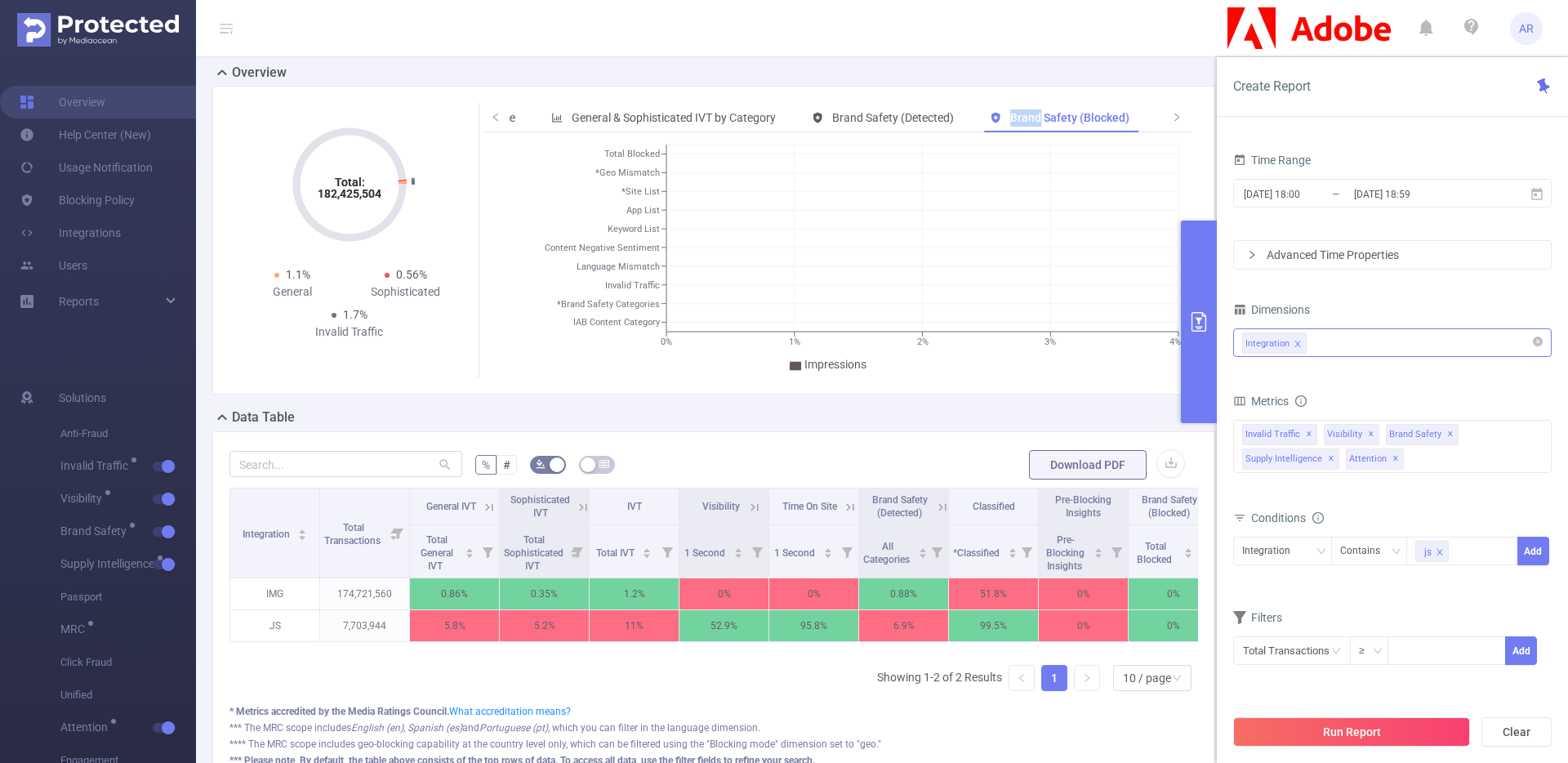
click at [1338, 337] on div "Integration" at bounding box center [1393, 343] width 300 height 27
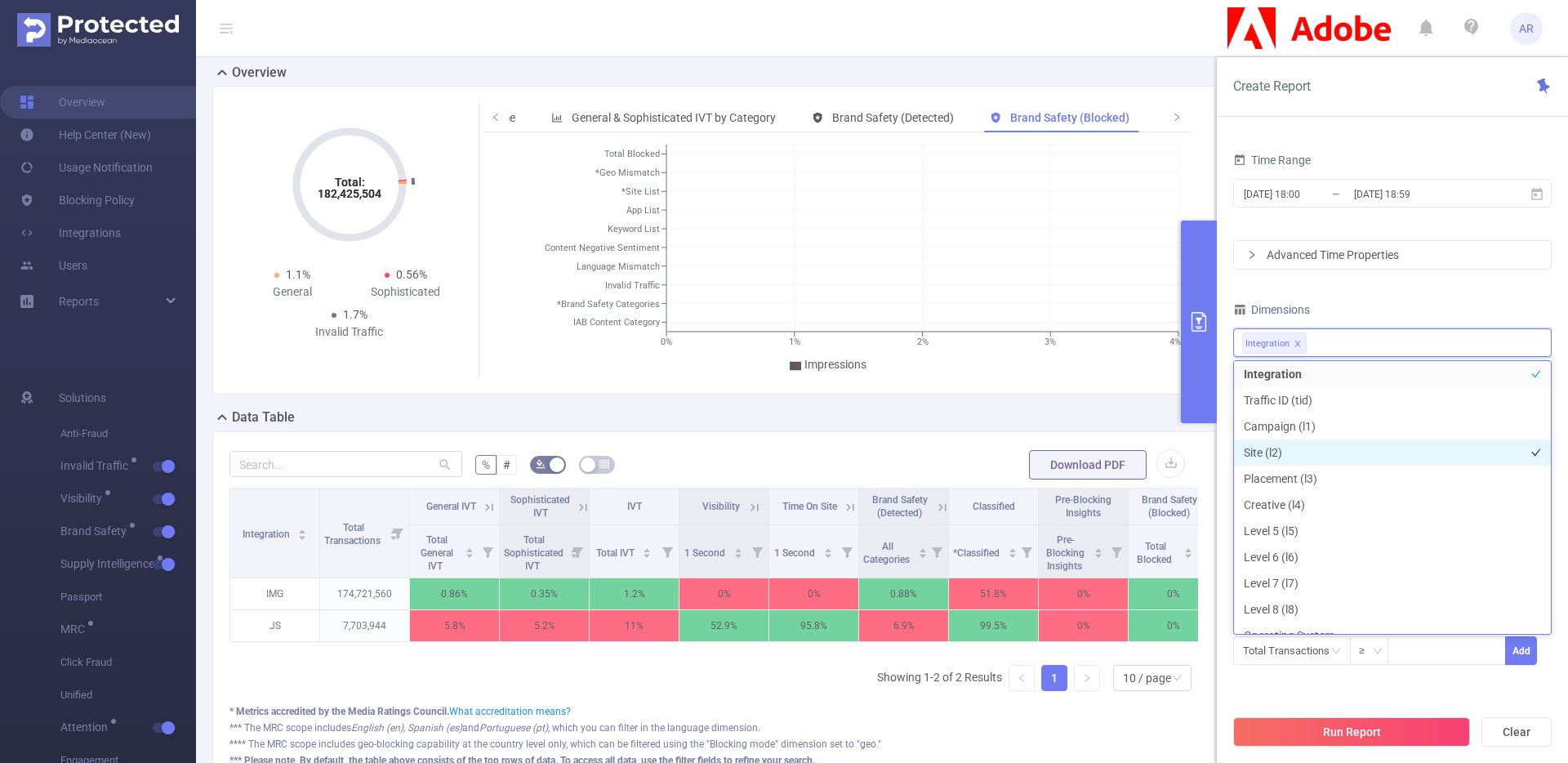
click at [1302, 462] on li "Site (l2)" at bounding box center [1392, 452] width 316 height 26
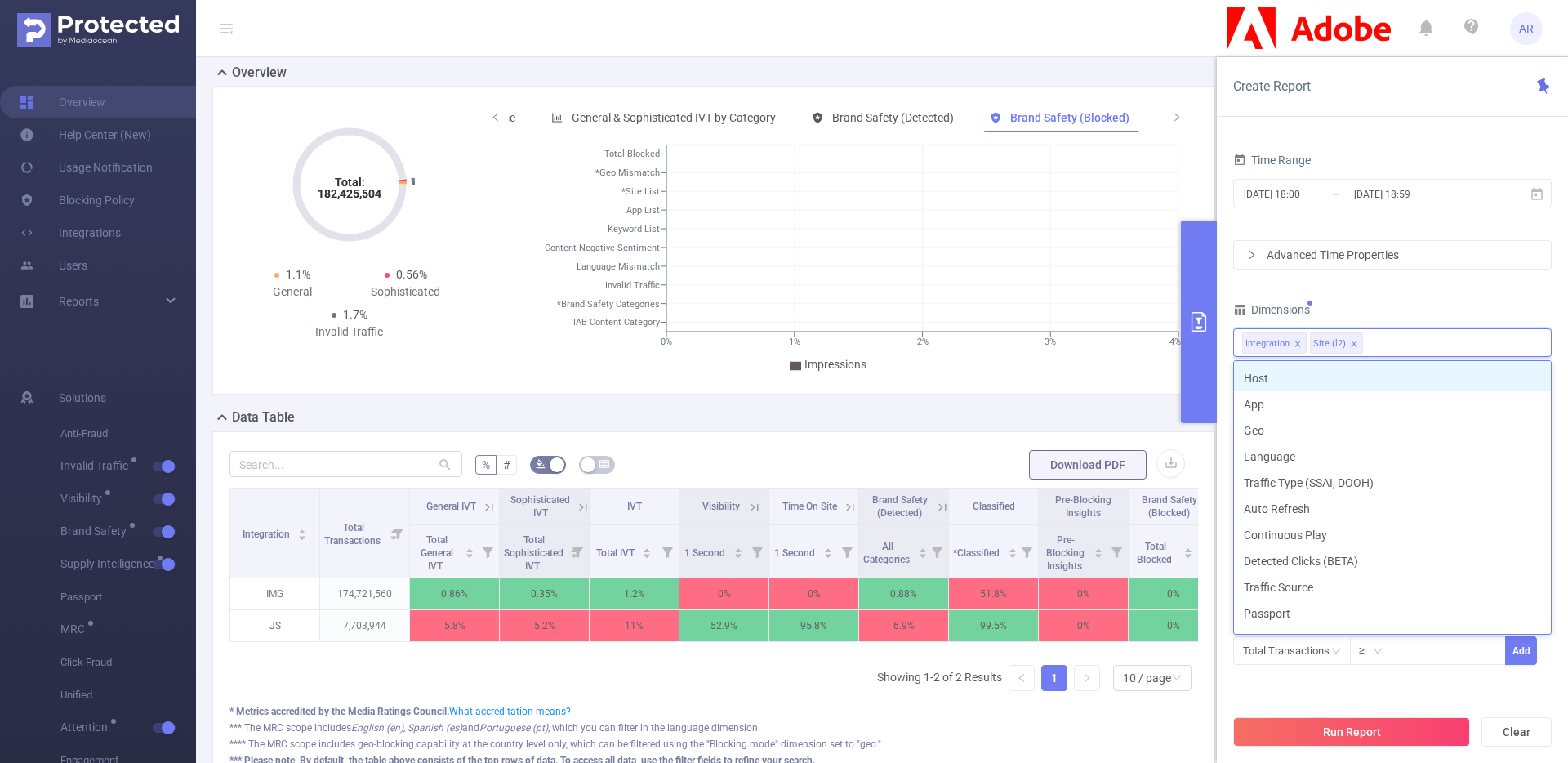
scroll to position [343, 0]
click at [1304, 363] on li "Creative Type" at bounding box center [1392, 373] width 316 height 26
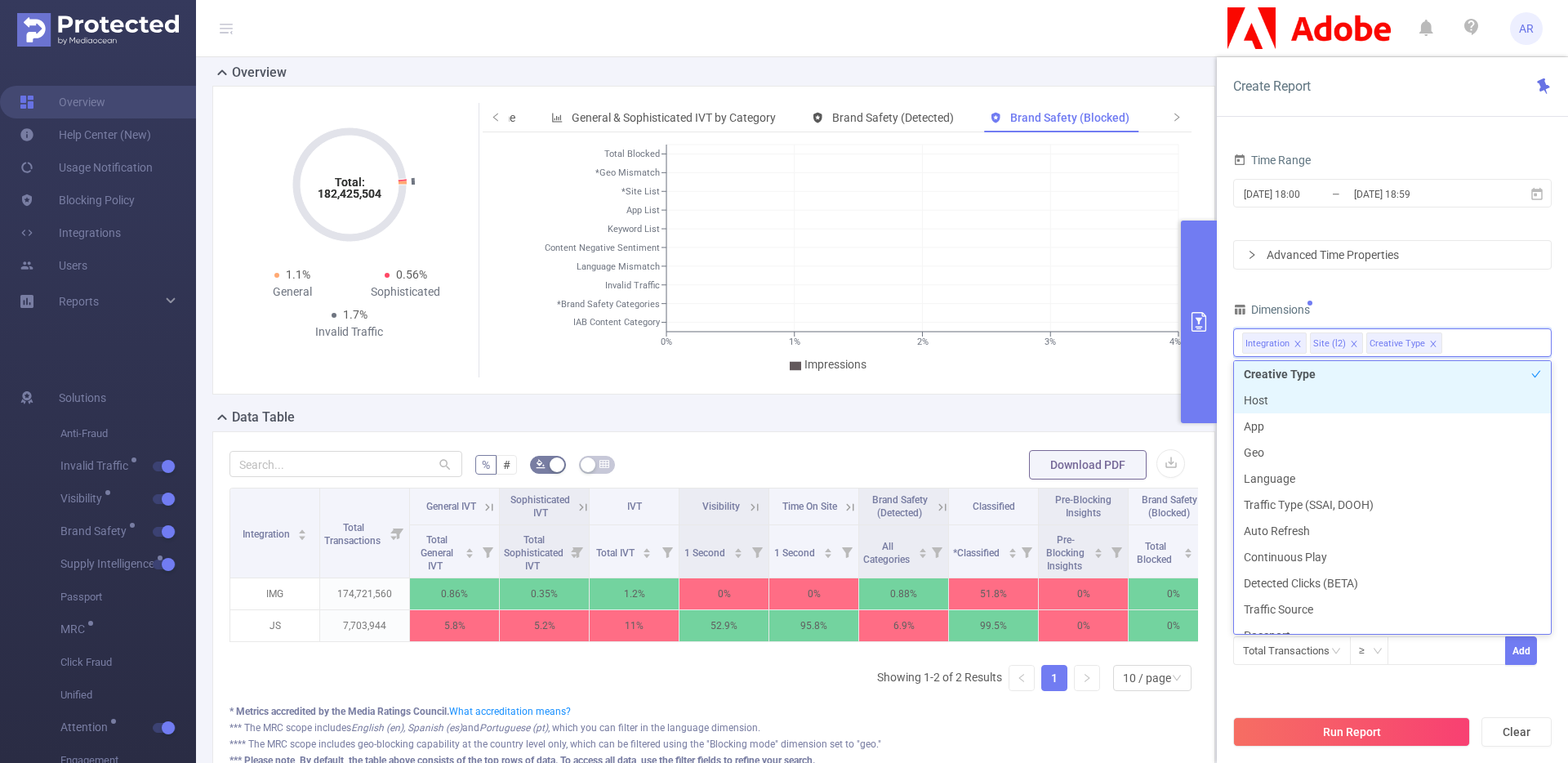
click at [1307, 385] on li "Creative Type" at bounding box center [1392, 373] width 316 height 26
click at [1293, 398] on li "Host" at bounding box center [1392, 399] width 316 height 26
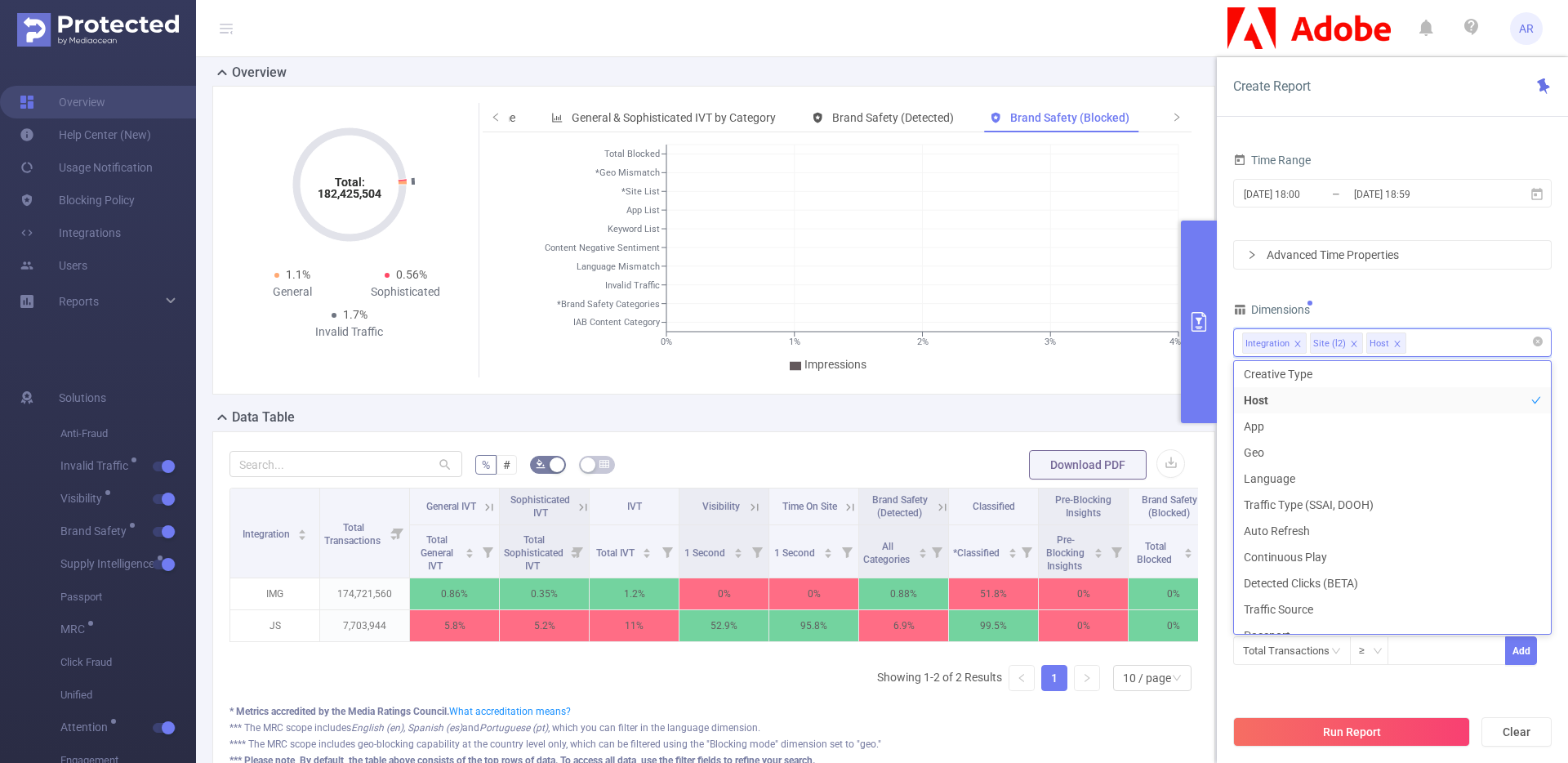
click at [1299, 343] on icon "icon: close" at bounding box center [1298, 343] width 8 height 8
click at [1314, 286] on div "PID 1001040 - FT_Adobe_DX_B2B_InHouse 1001040 - FT_Adobe_DX_B2B_InHouse Time Ra…" at bounding box center [1392, 371] width 318 height 629
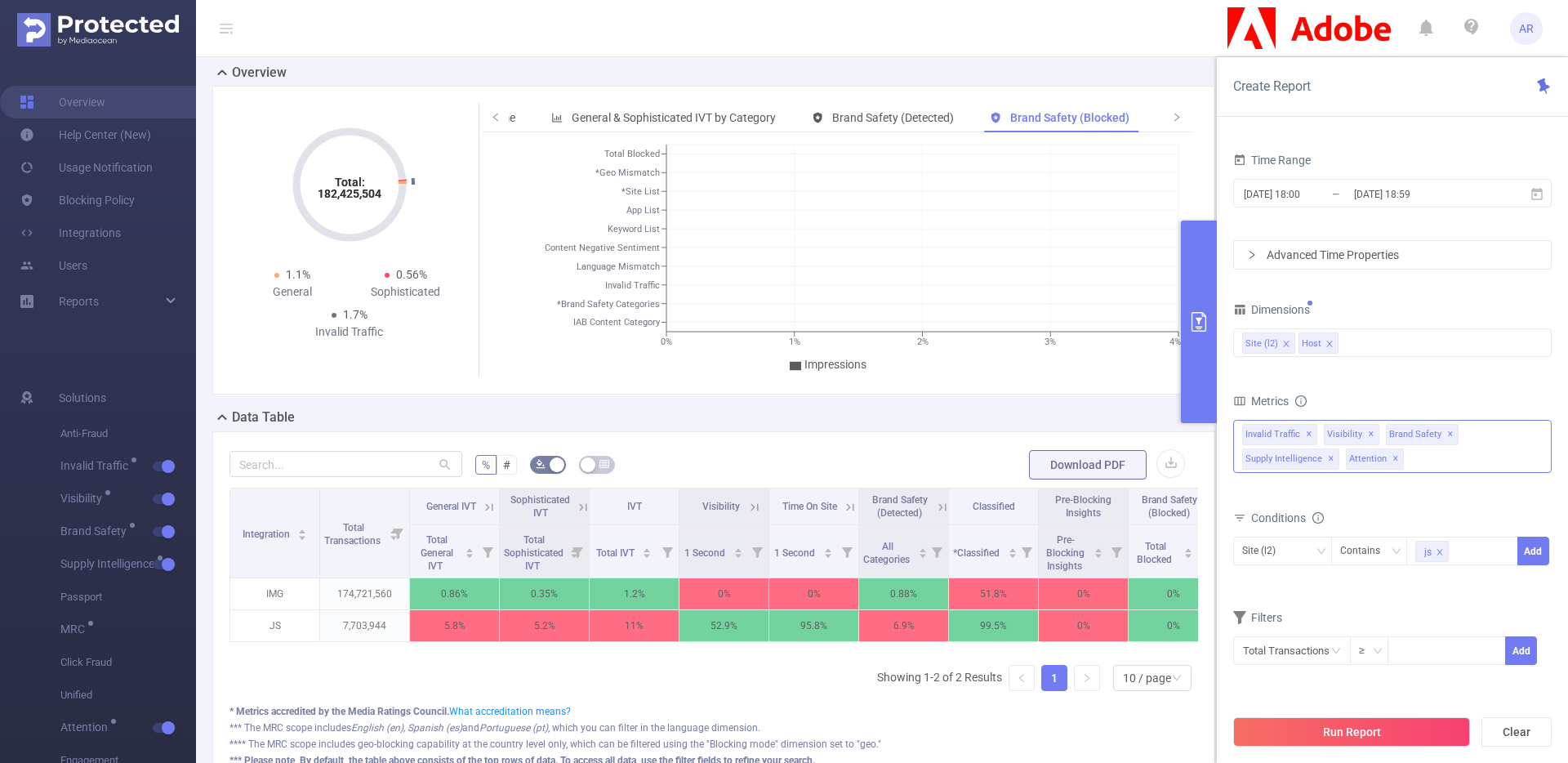
click at [1308, 432] on span "✕" at bounding box center [1309, 435] width 7 height 19
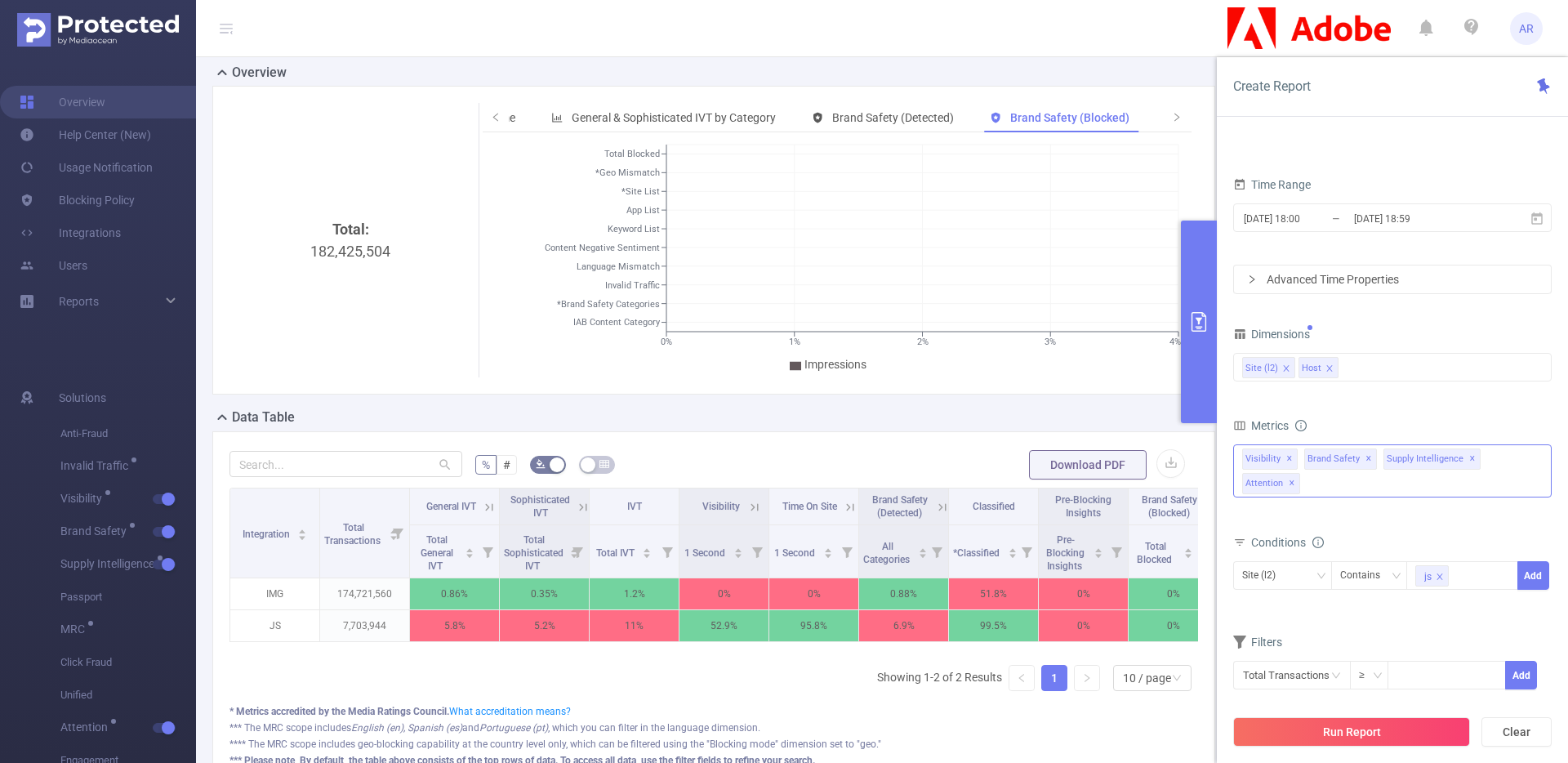
click at [1286, 452] on span "✕" at bounding box center [1289, 459] width 7 height 19
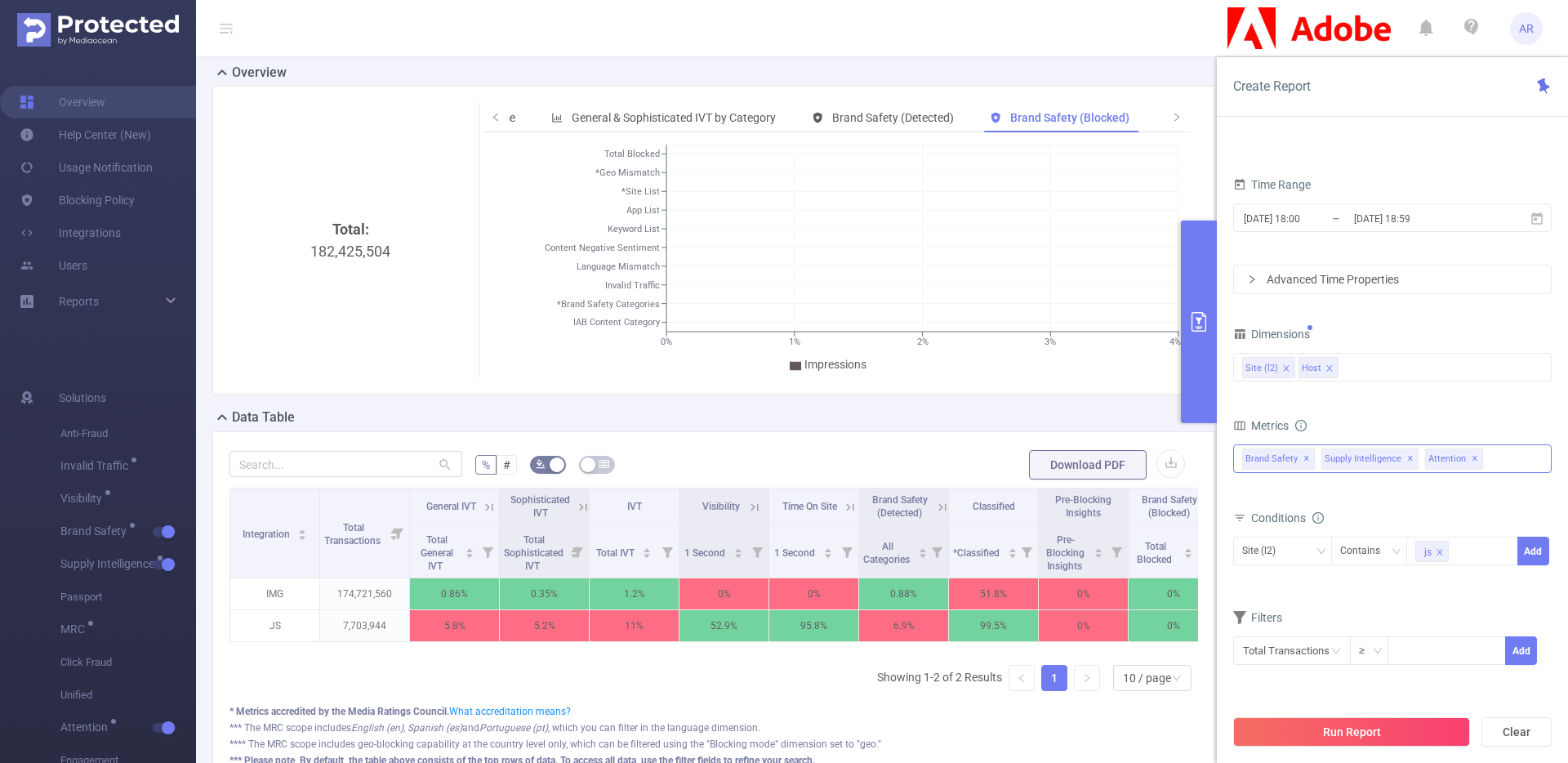
click at [1409, 458] on span "Supply Intelligence ✕" at bounding box center [1370, 459] width 97 height 21
click at [1410, 621] on div "Filters" at bounding box center [1392, 620] width 318 height 27
click at [1407, 456] on span "✕" at bounding box center [1410, 459] width 7 height 19
click at [1368, 457] on span "✕" at bounding box center [1371, 459] width 7 height 19
click at [1351, 496] on div "Total General IVT Data Centers Disclosed Bots Known Crawlers Irregular Activity…" at bounding box center [1392, 471] width 318 height 58
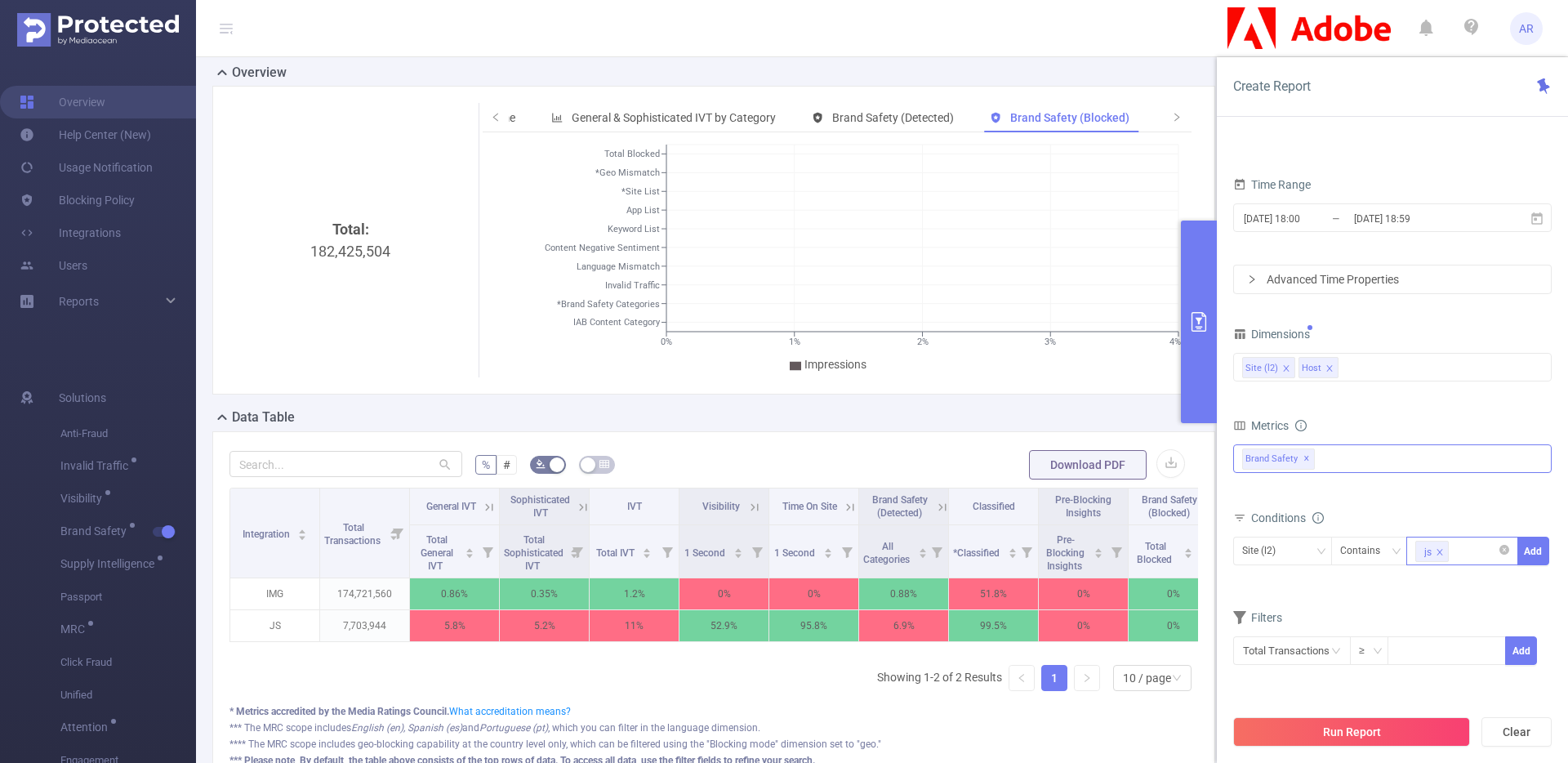
click at [1442, 551] on icon "icon: close" at bounding box center [1440, 552] width 8 height 8
click at [1436, 606] on div "Filters" at bounding box center [1392, 620] width 318 height 27
click at [1336, 728] on button "Run Report" at bounding box center [1352, 732] width 237 height 30
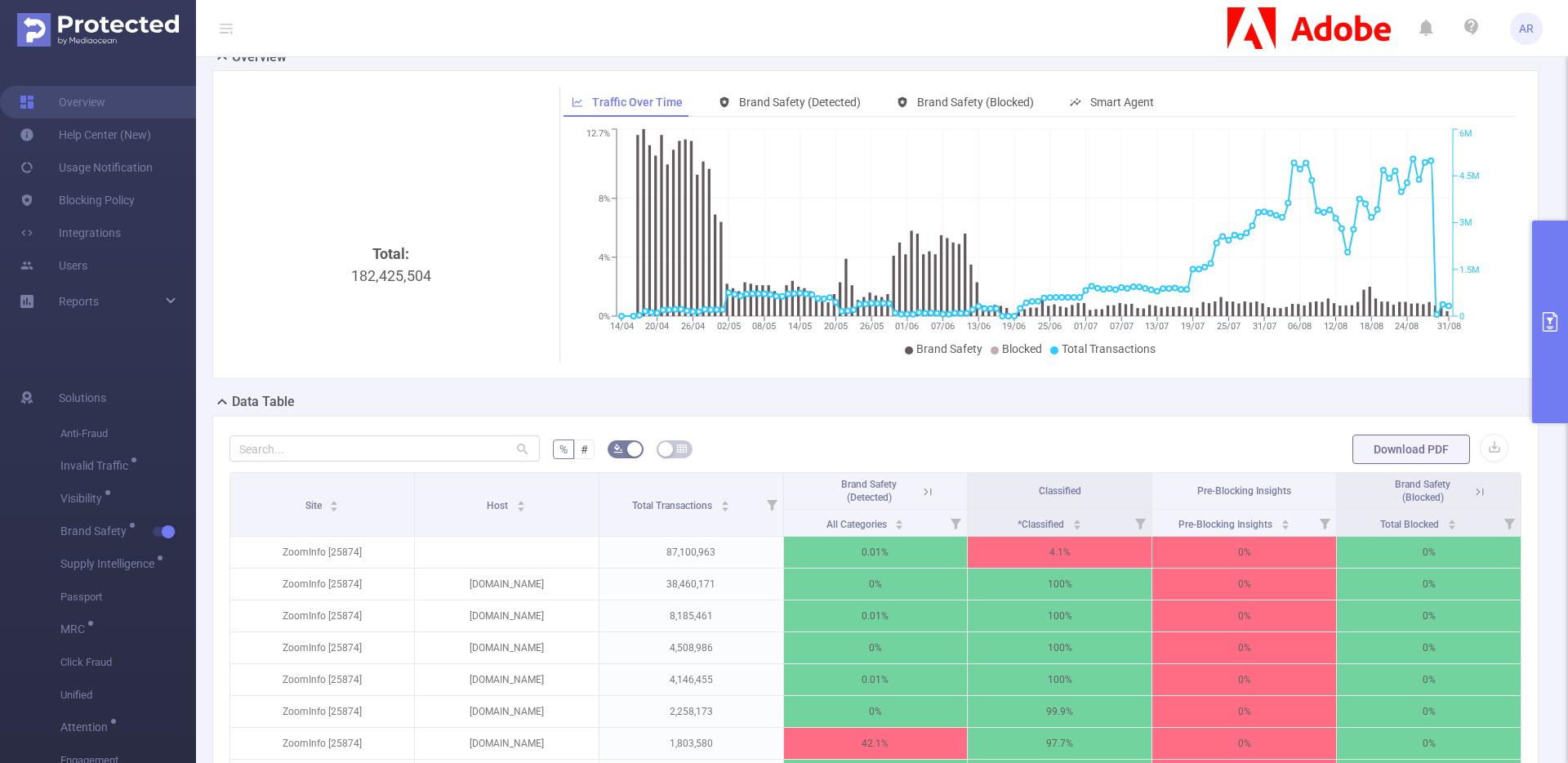
click at [928, 491] on icon at bounding box center [927, 492] width 14 height 14
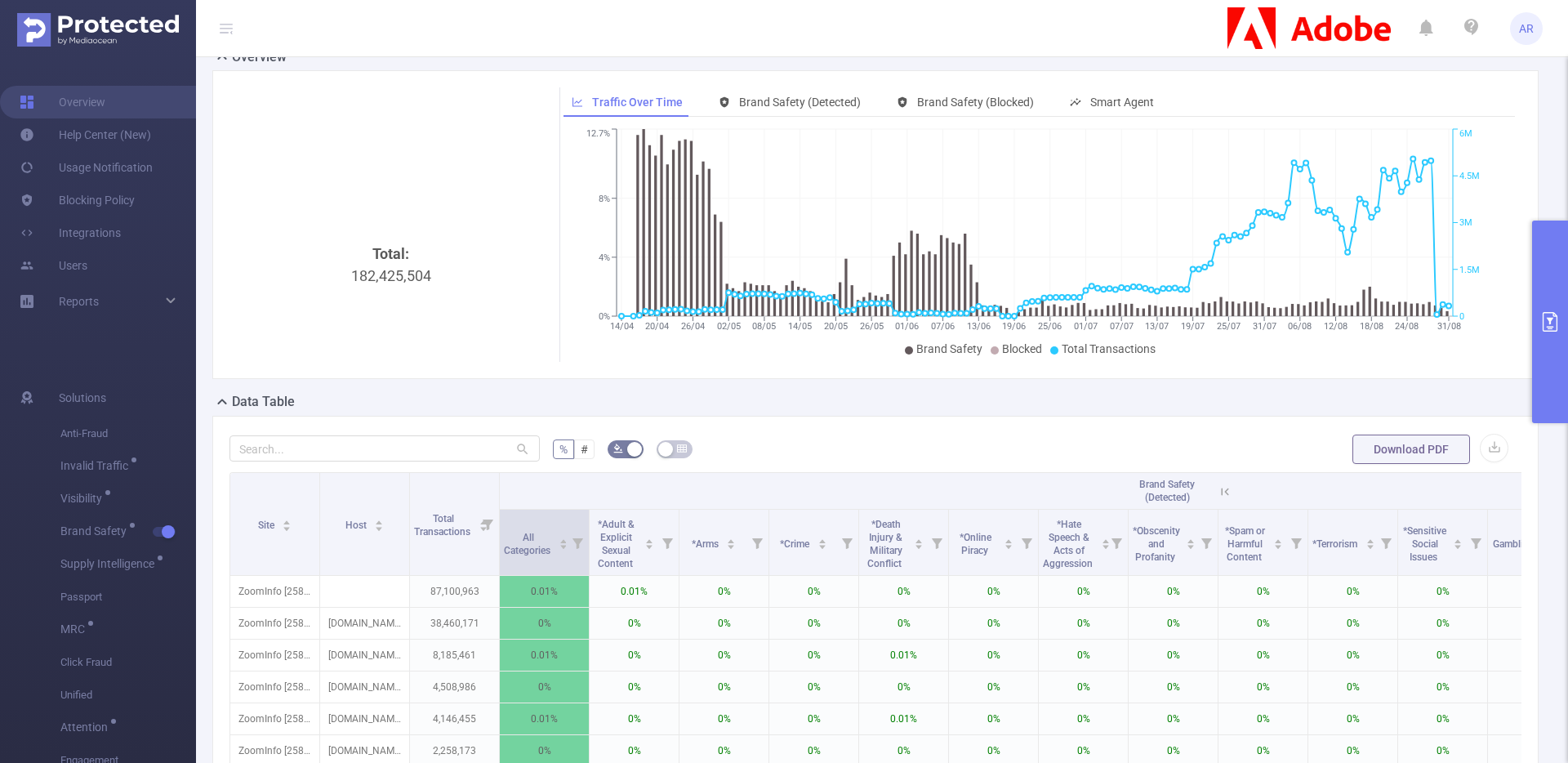
click at [572, 555] on icon at bounding box center [577, 543] width 23 height 65
click at [567, 555] on icon at bounding box center [577, 543] width 23 height 65
click at [564, 547] on icon "icon: caret-down" at bounding box center [564, 547] width 7 height 4
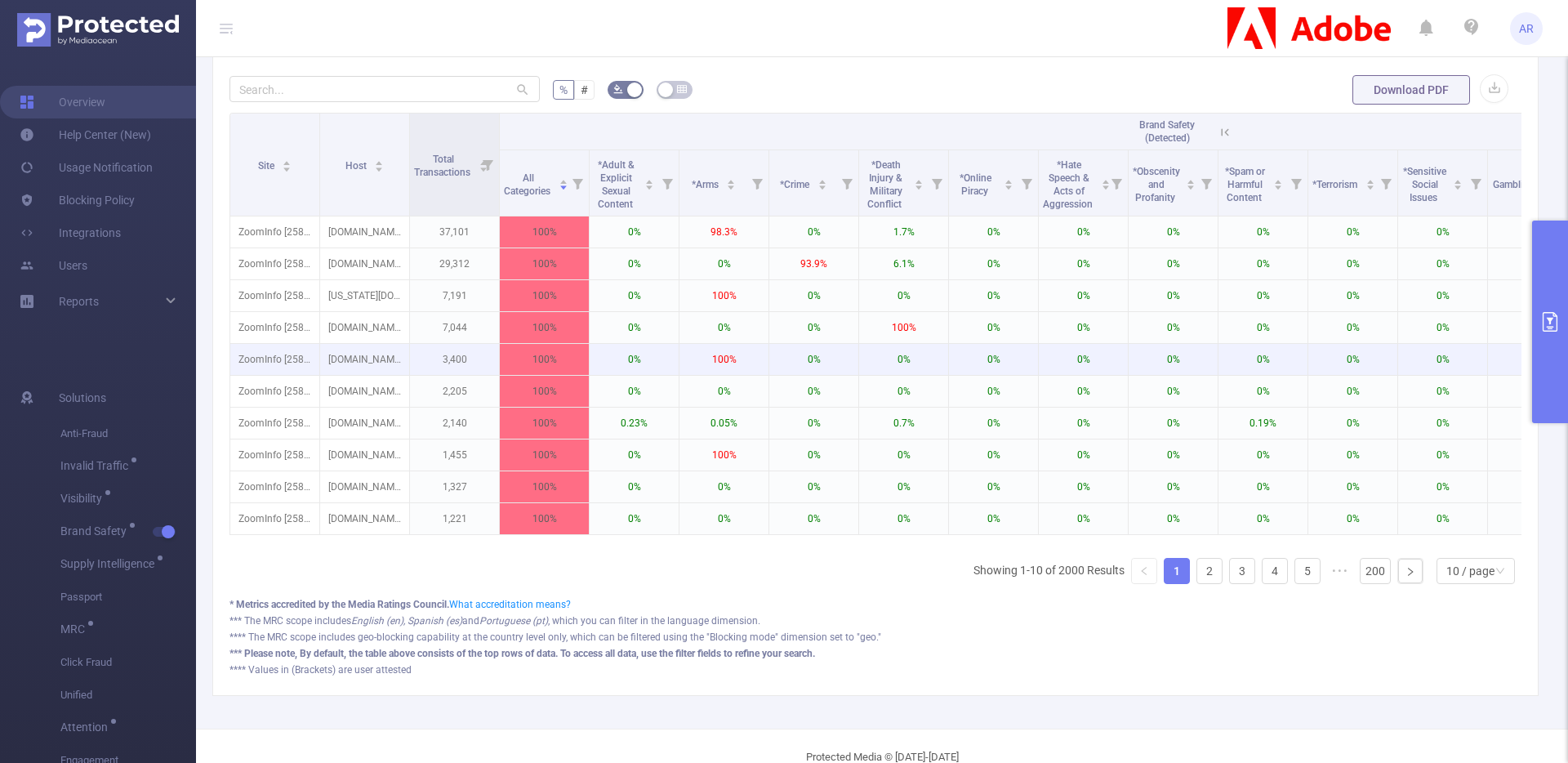
scroll to position [406, 0]
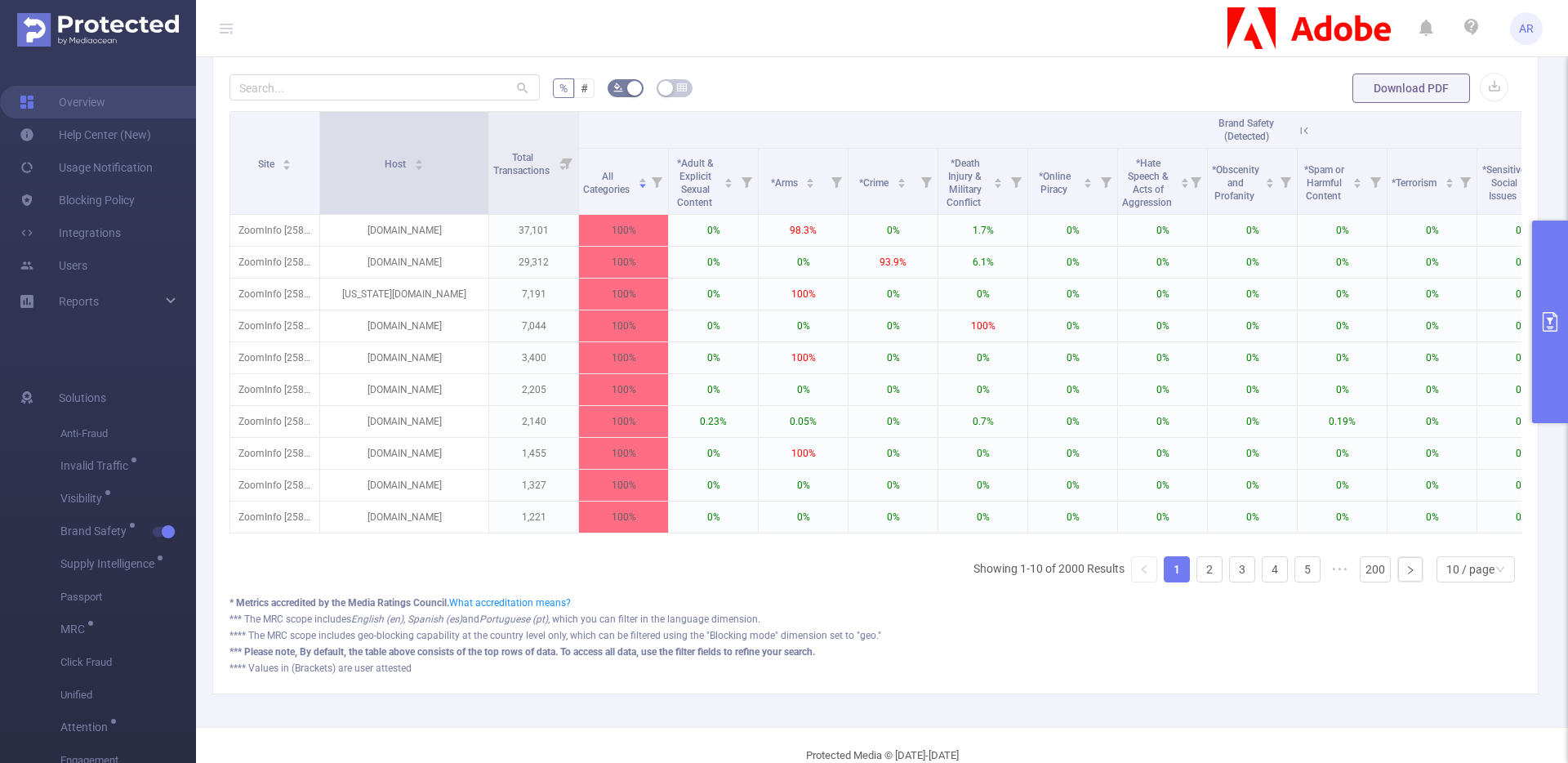
drag, startPoint x: 409, startPoint y: 139, endPoint x: 488, endPoint y: 149, distance: 79.6
click at [488, 149] on span at bounding box center [489, 163] width 8 height 102
click at [1198, 577] on link "2" at bounding box center [1209, 569] width 24 height 24
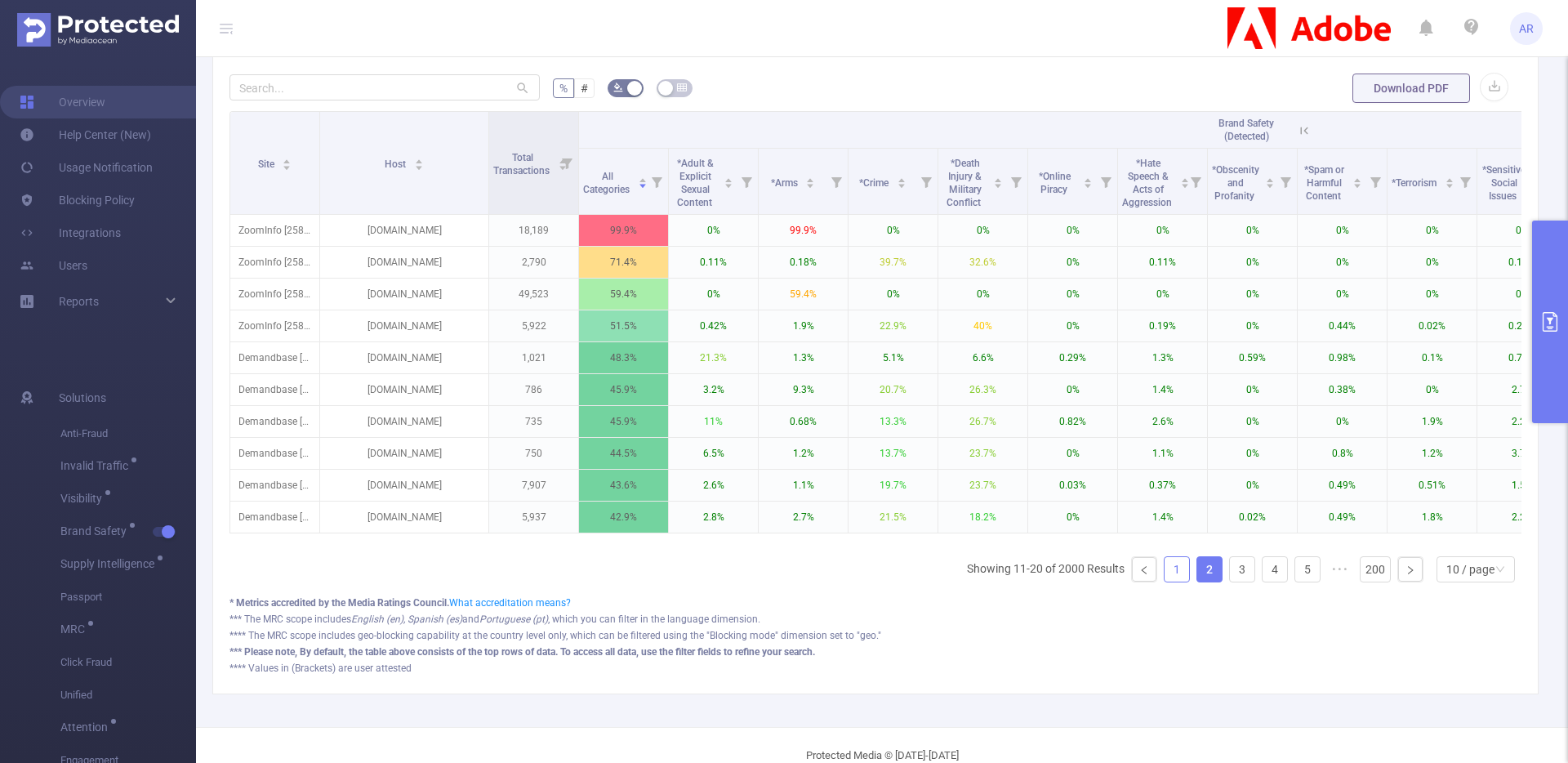
click at [1165, 582] on link "1" at bounding box center [1176, 569] width 24 height 24
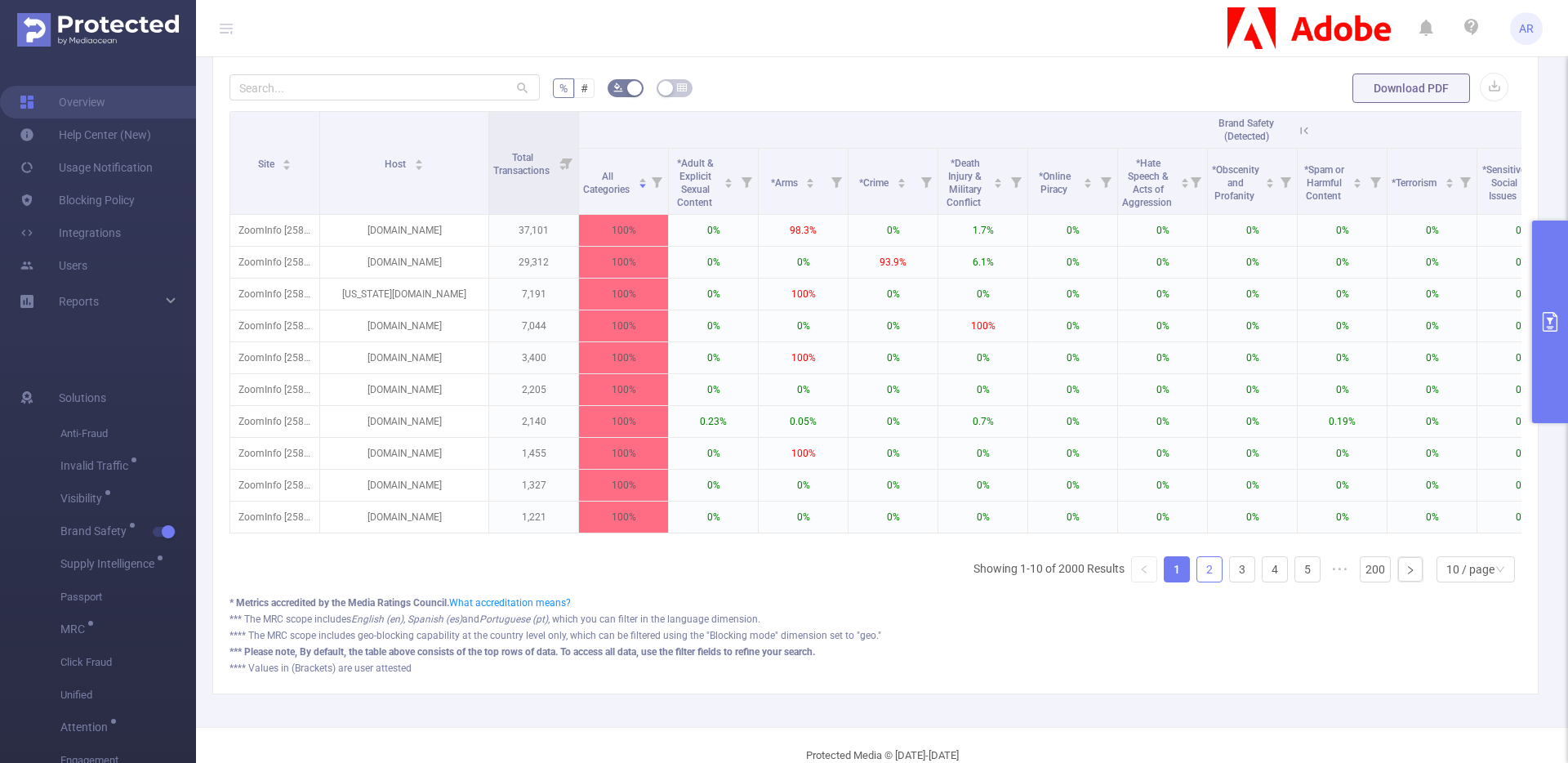
click at [1198, 578] on link "2" at bounding box center [1209, 569] width 24 height 24
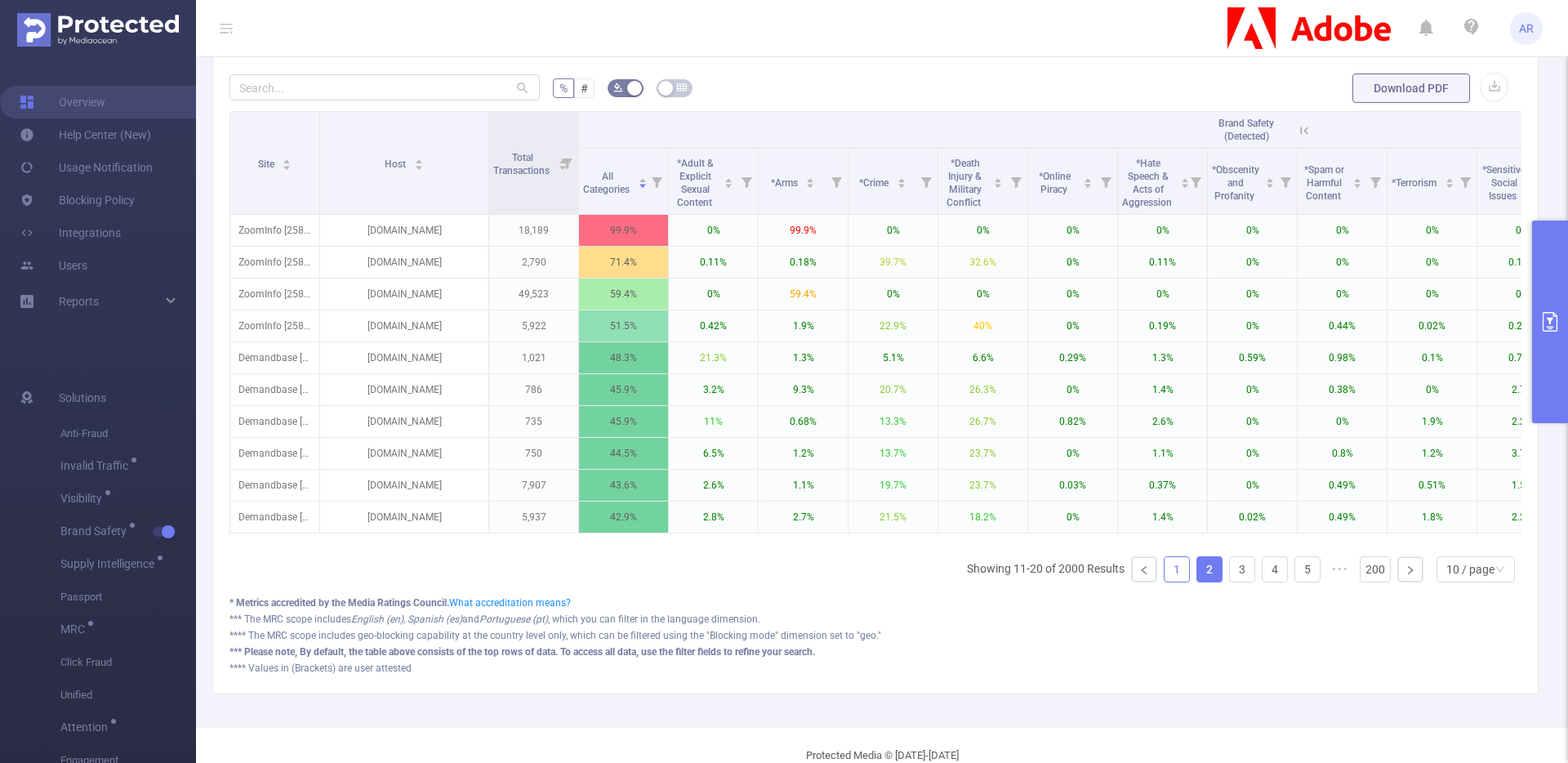
click at [1165, 577] on link "1" at bounding box center [1176, 569] width 24 height 24
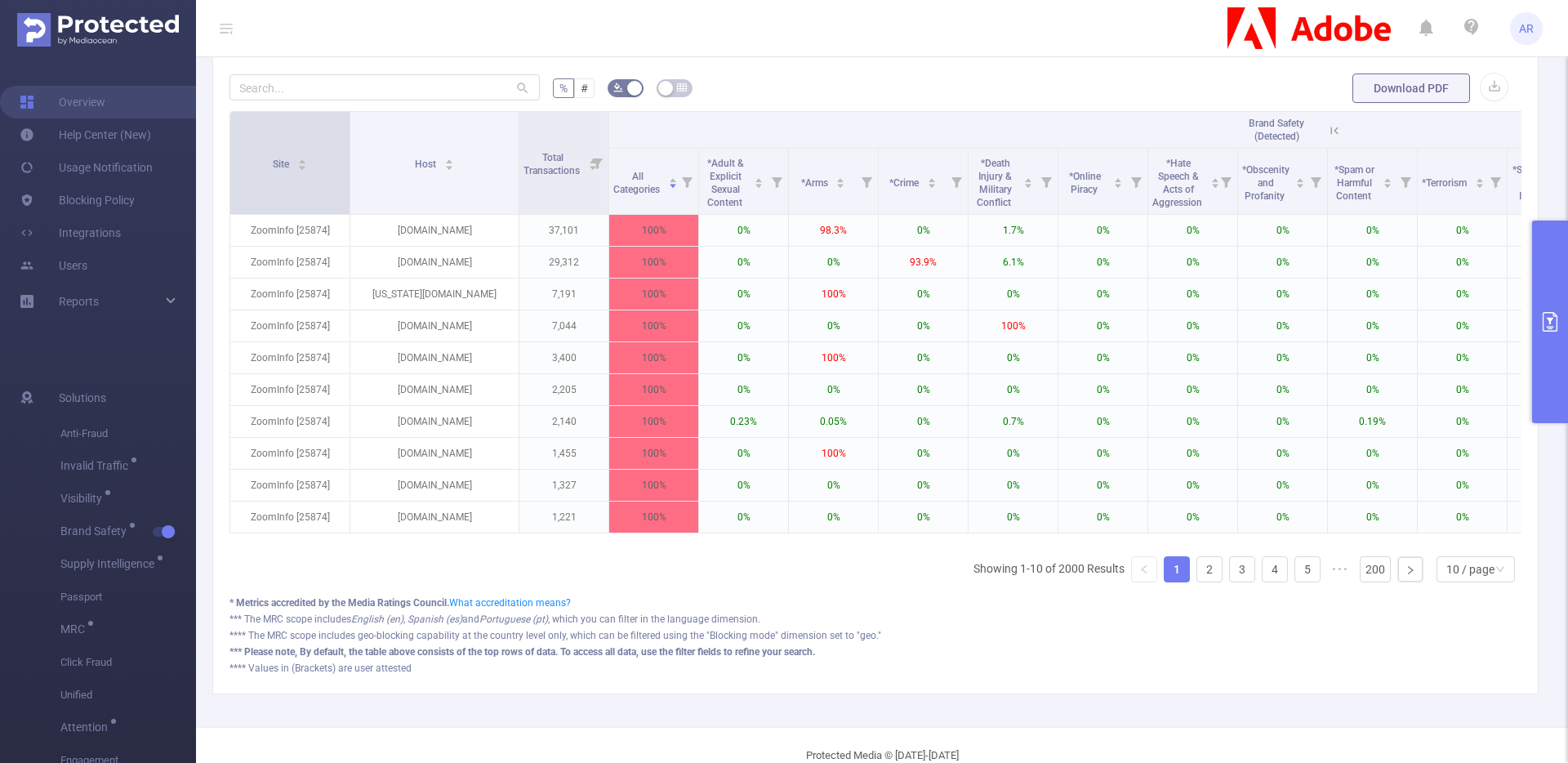
drag, startPoint x: 316, startPoint y: 191, endPoint x: 346, endPoint y: 198, distance: 30.8
click at [346, 198] on span at bounding box center [349, 163] width 8 height 102
click at [1548, 277] on button "primary" at bounding box center [1550, 321] width 36 height 203
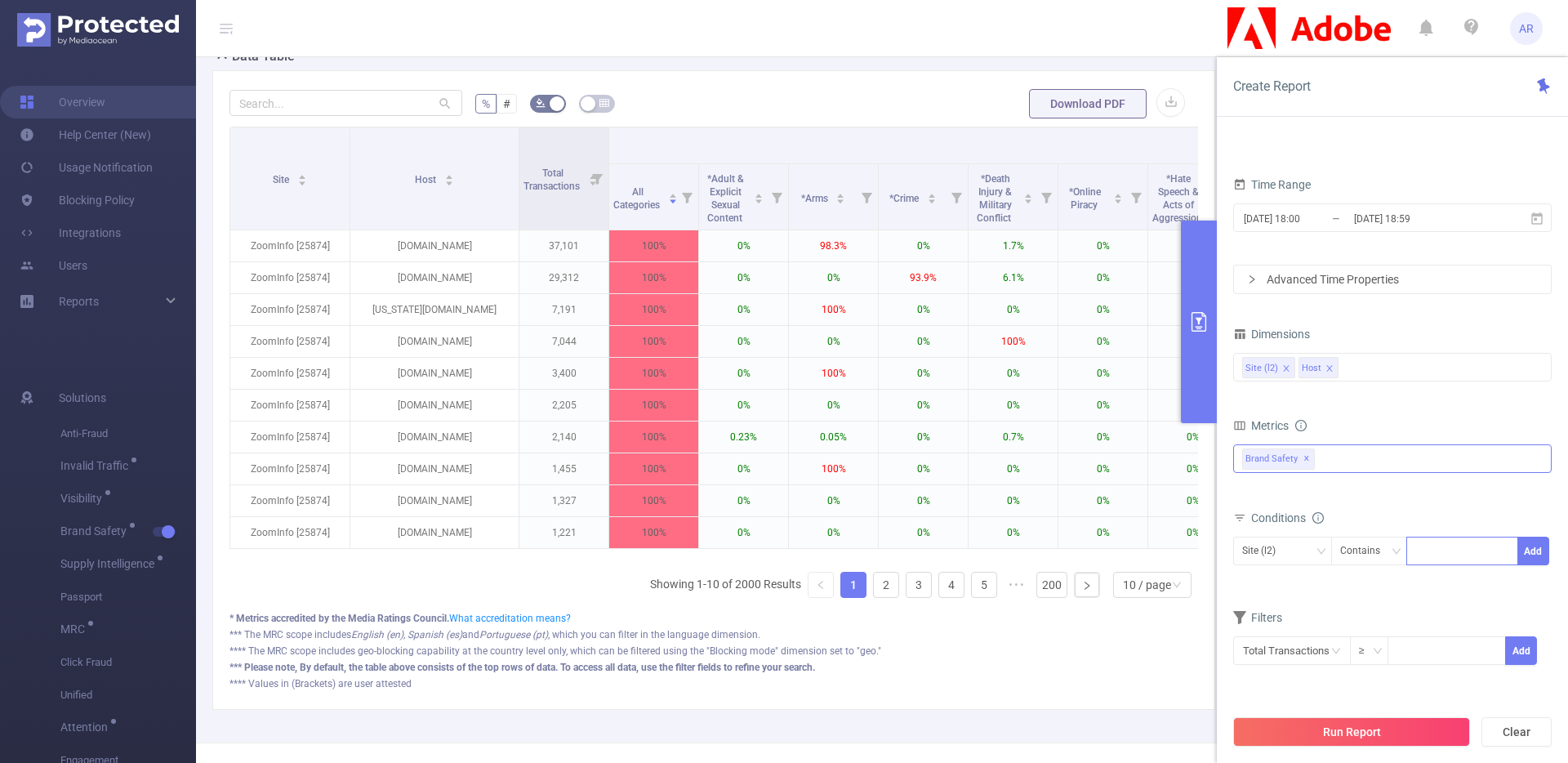
click at [1303, 459] on span "✕" at bounding box center [1306, 459] width 7 height 19
click at [1303, 459] on div "Anti-Fraud Invalid Traffic Visibility Brand Safety Supply Intelligence Sample R…" at bounding box center [1392, 459] width 318 height 26
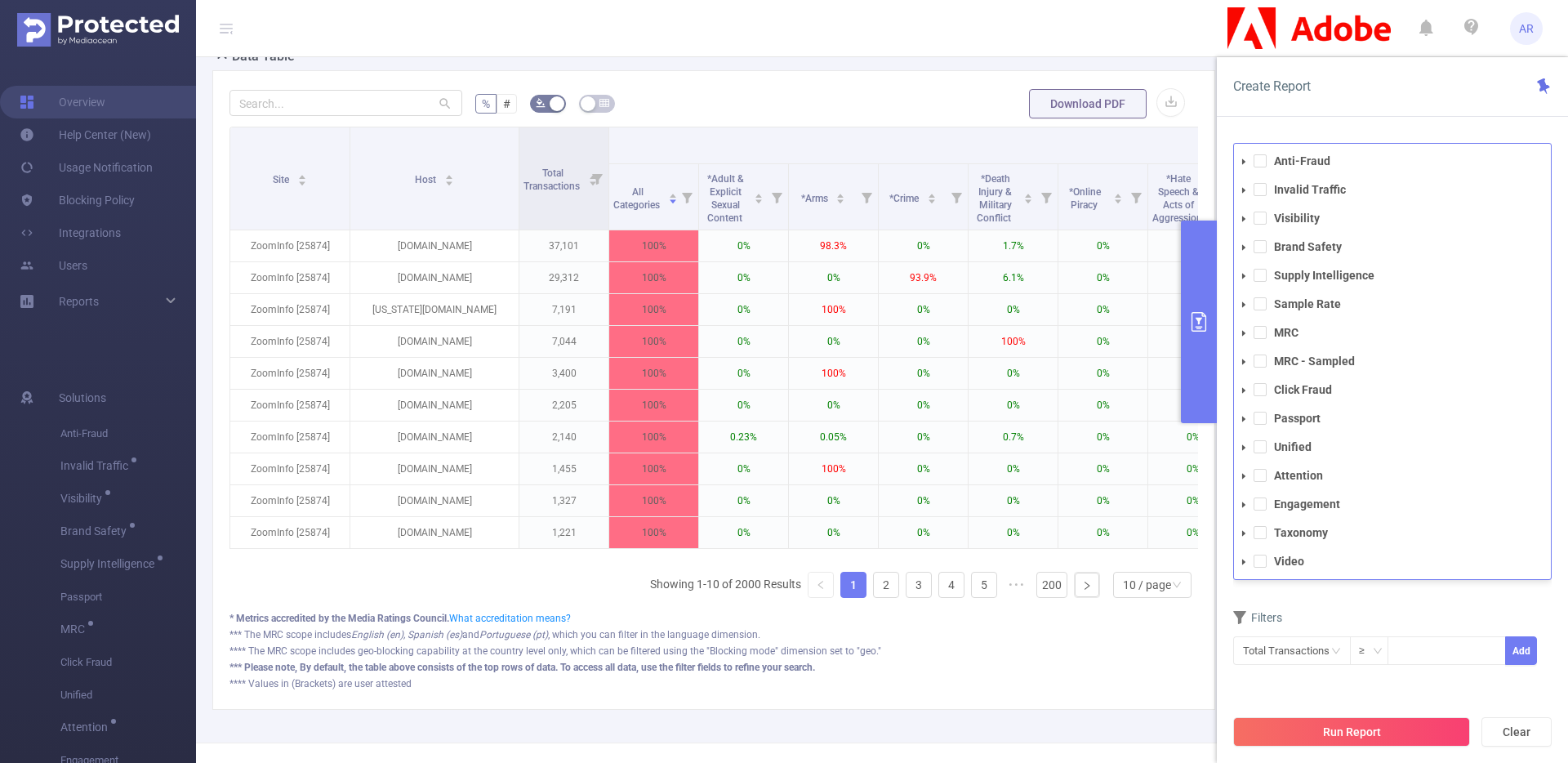
click at [1267, 187] on li "Invalid Traffic" at bounding box center [1392, 190] width 316 height 22
click at [1265, 191] on span at bounding box center [1260, 190] width 13 height 13
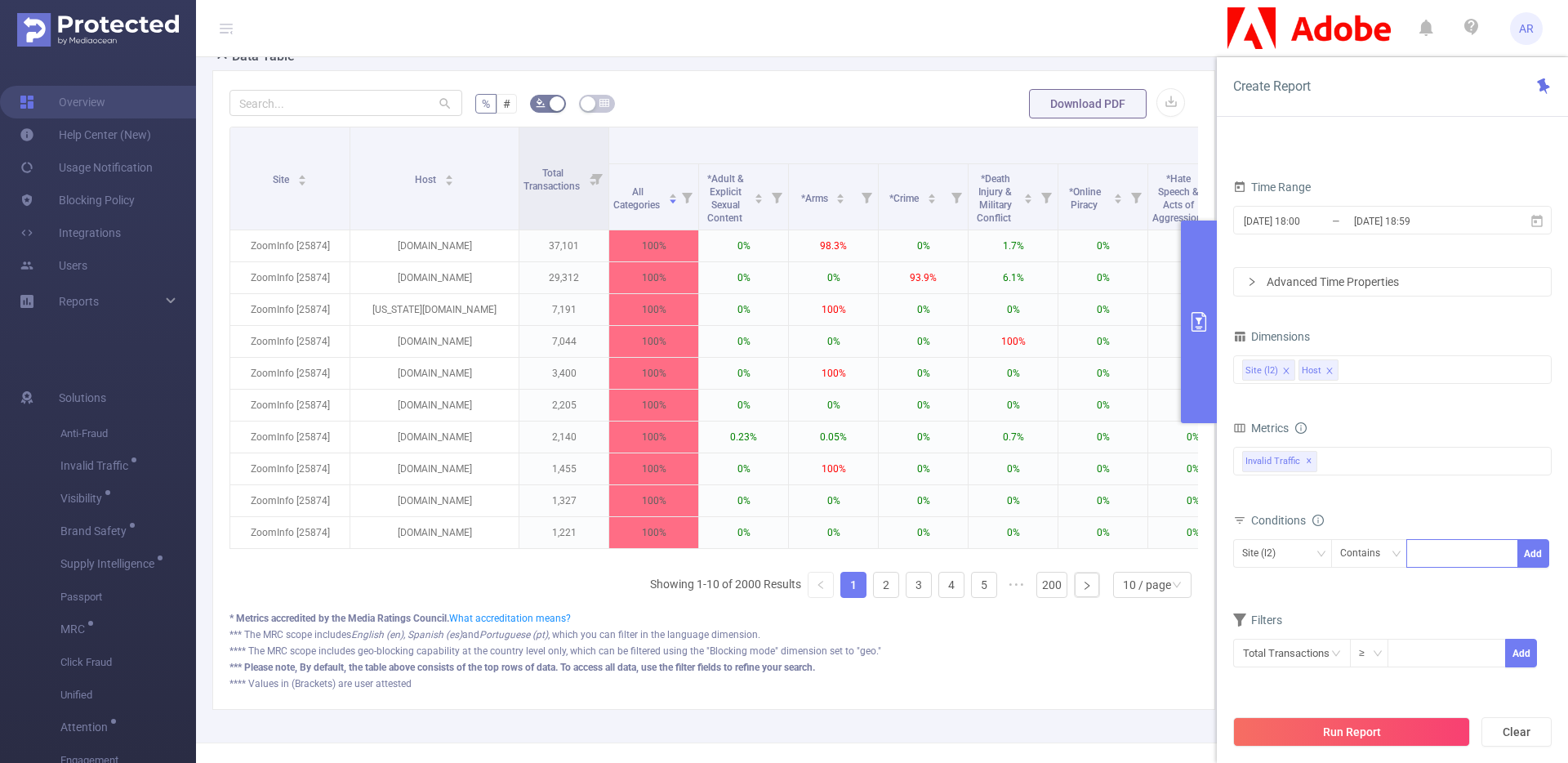
click at [1360, 129] on div "PID 1001040 - FT_Adobe_DX_B2B_InHouse 1001040 - FT_Adobe_DX_B2B_InHouse Time Ra…" at bounding box center [1392, 459] width 351 height 665
click at [1285, 735] on button "Run Report" at bounding box center [1352, 732] width 237 height 30
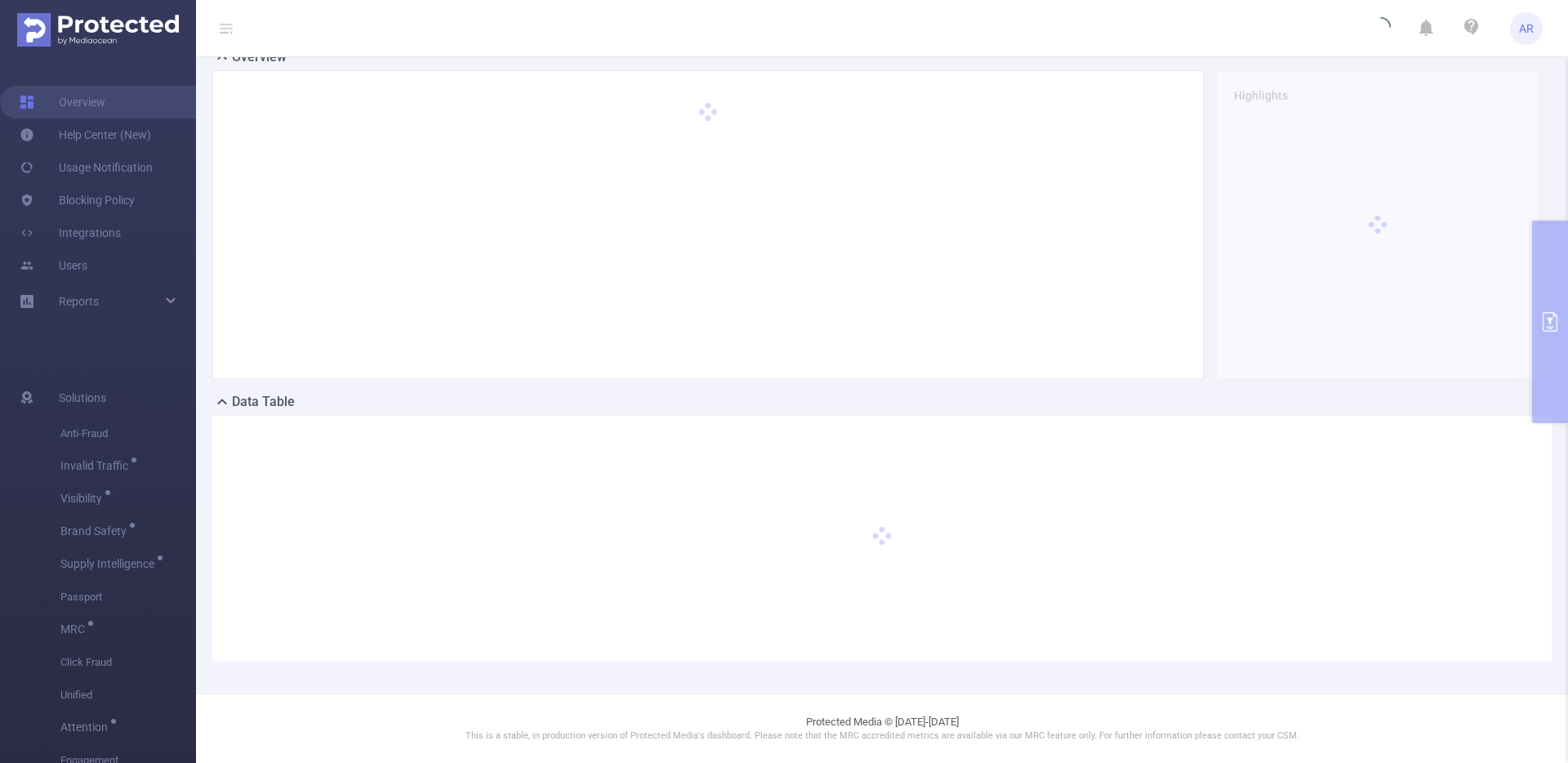
scroll to position [45, 0]
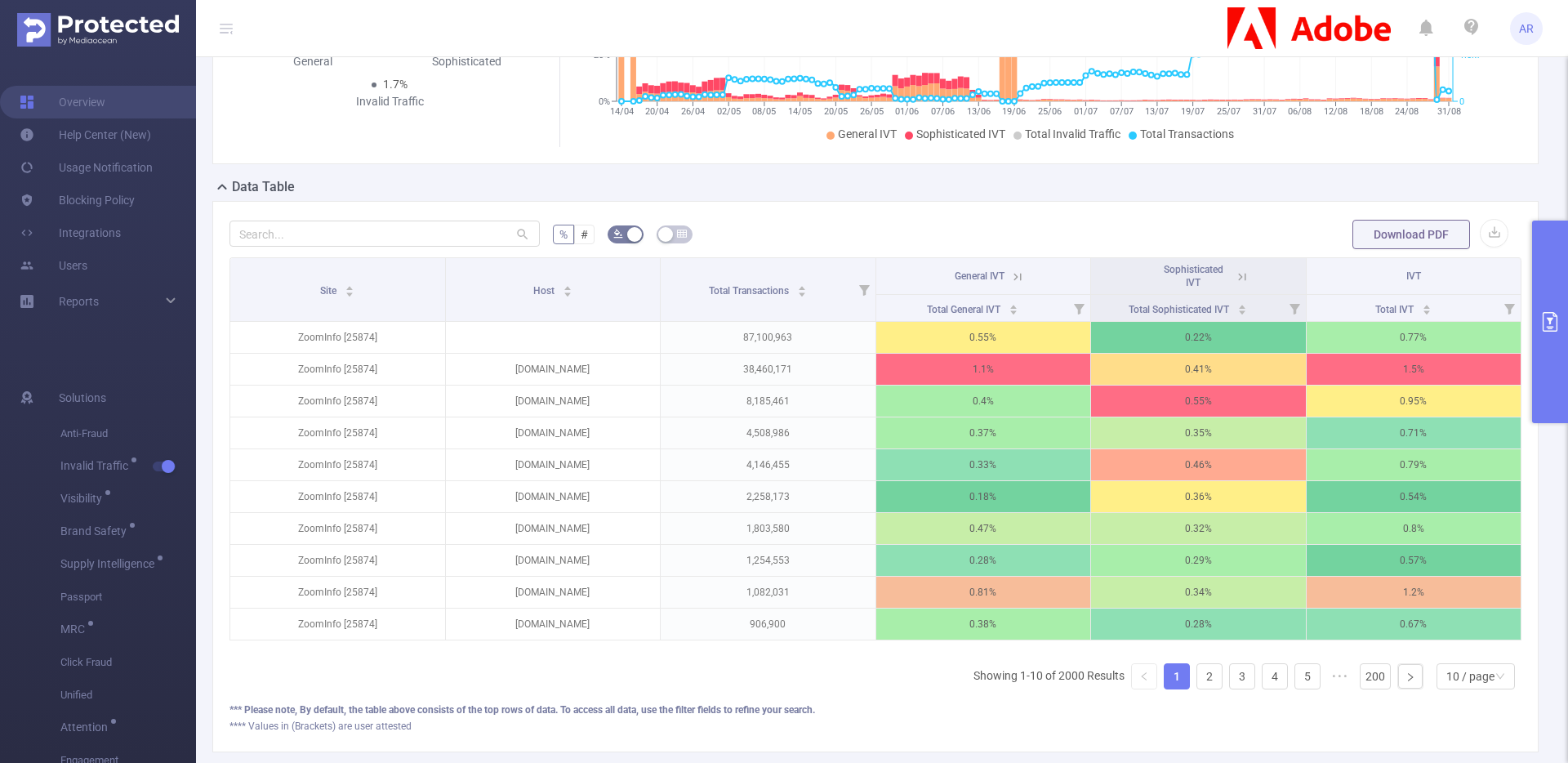
scroll to position [273, 0]
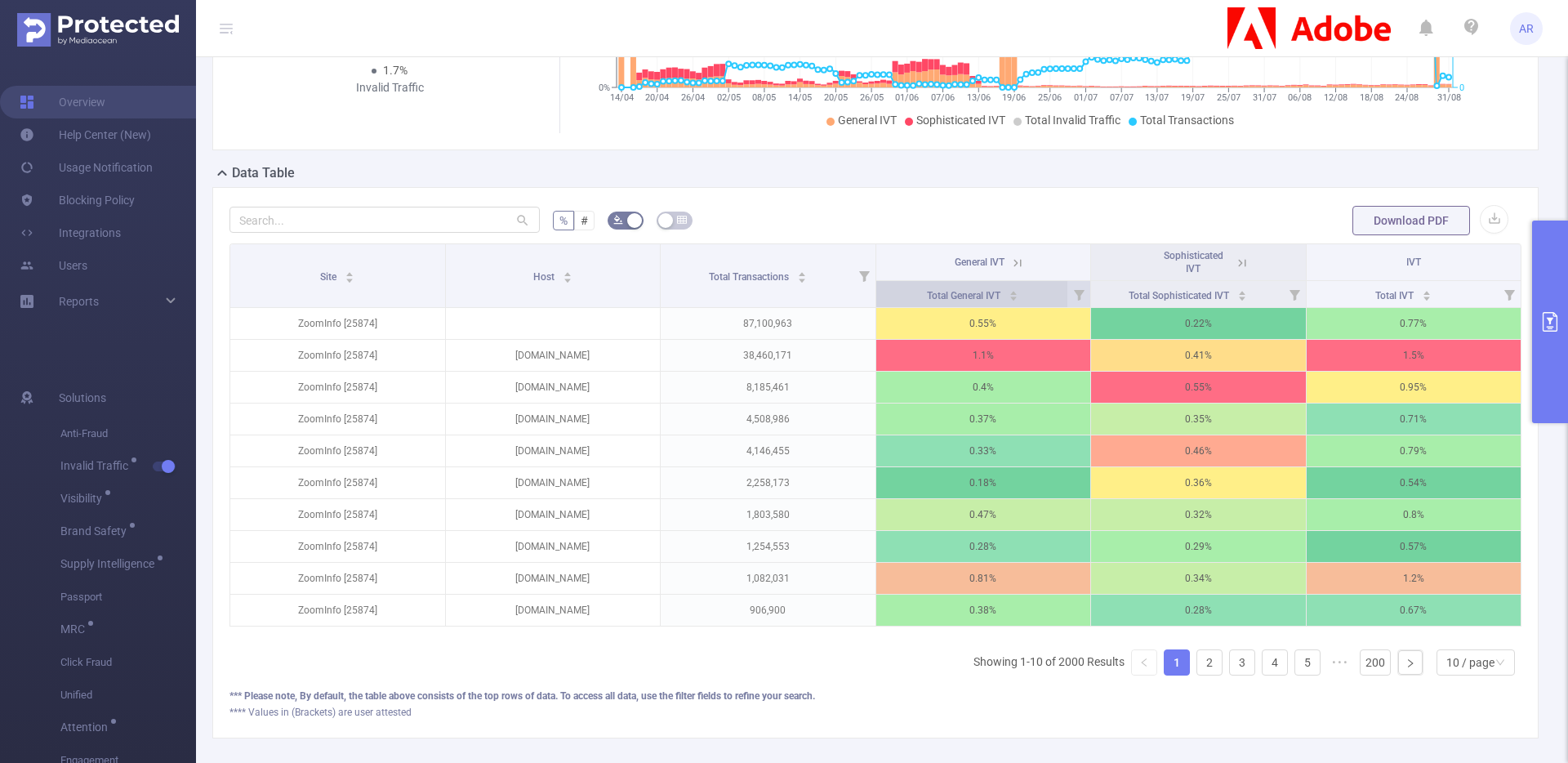
click at [1010, 298] on icon "icon: caret-down" at bounding box center [1013, 299] width 7 height 4
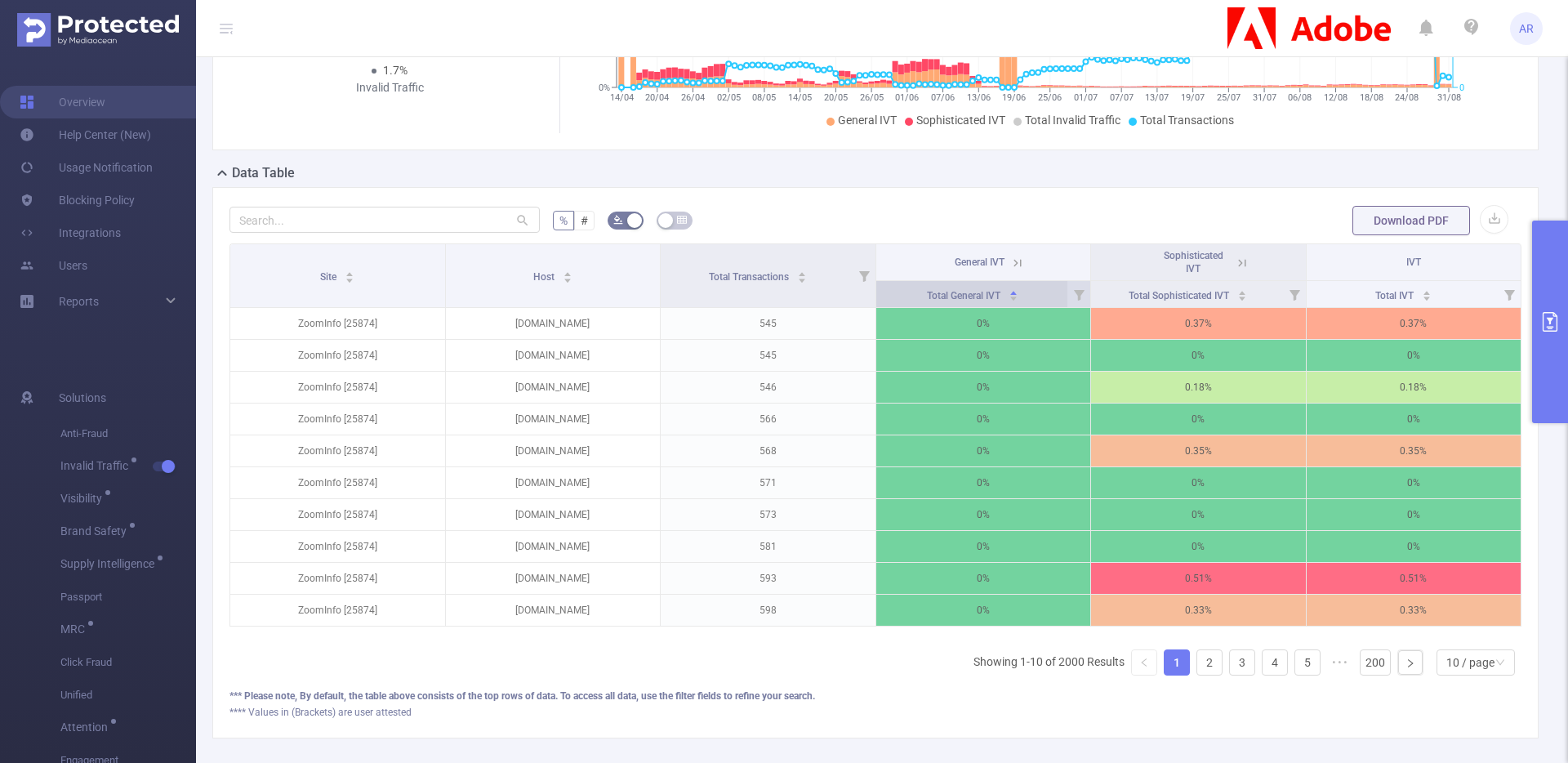
click at [1010, 298] on icon "icon: caret-down" at bounding box center [1013, 299] width 7 height 4
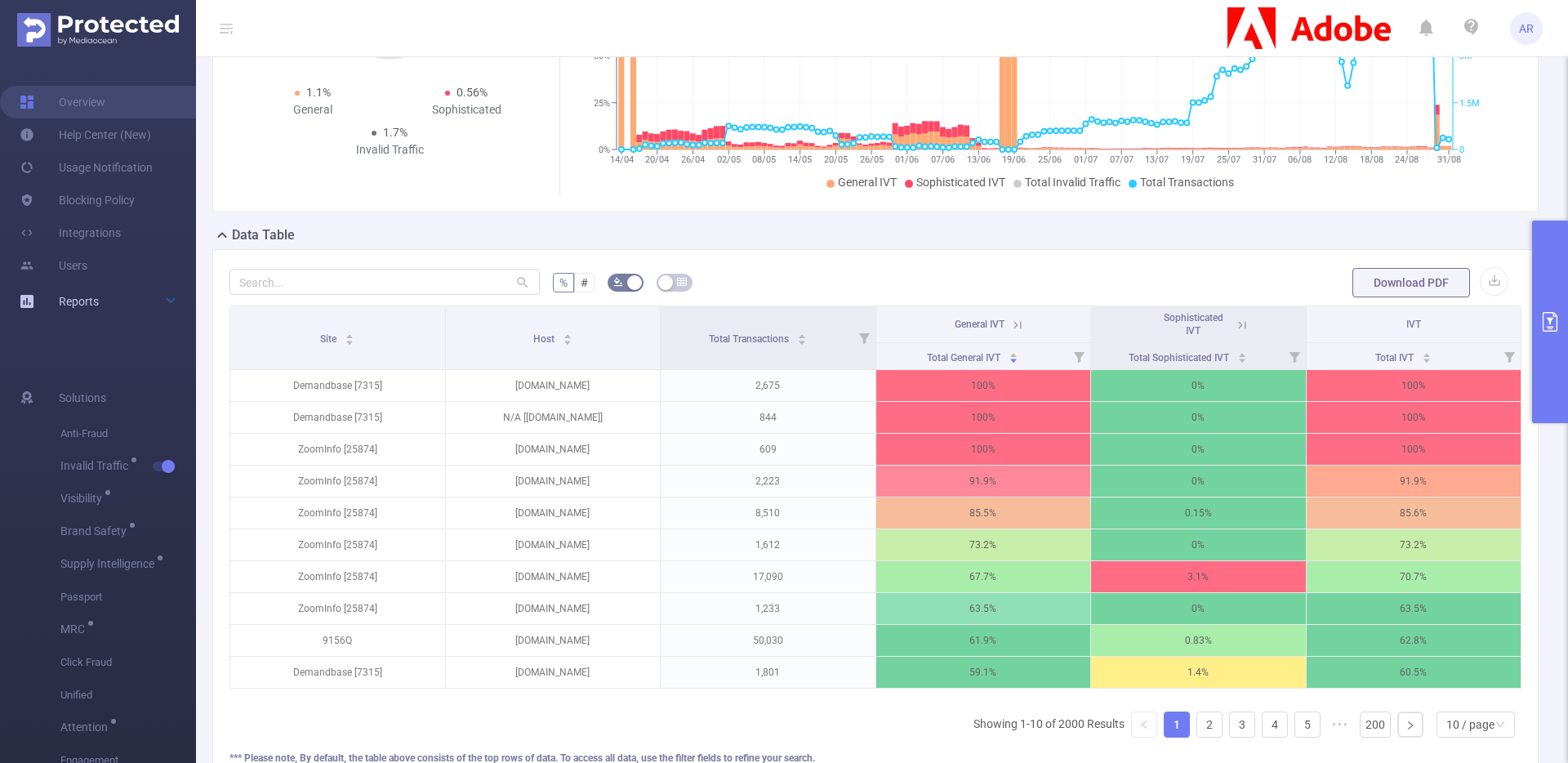
scroll to position [213, 0]
click at [1019, 362] on div "Total General IVT" at bounding box center [973, 355] width 91 height 16
